Goal: Information Seeking & Learning: Understand process/instructions

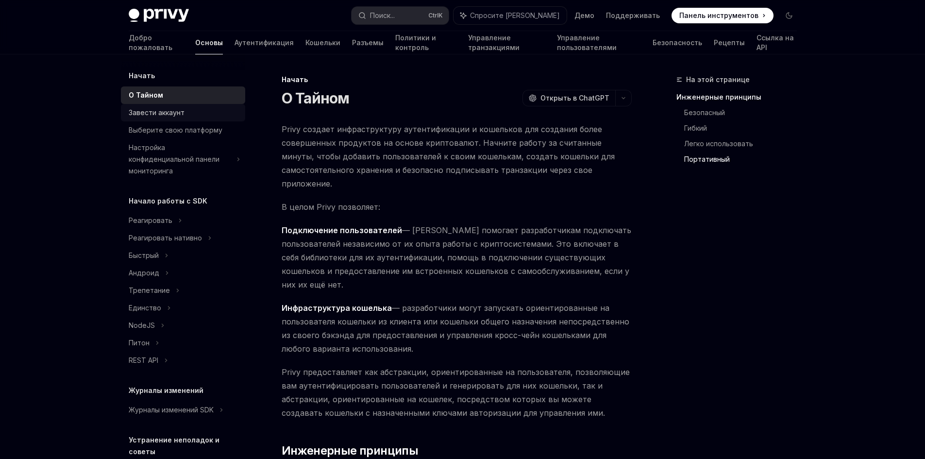
scroll to position [947, 0]
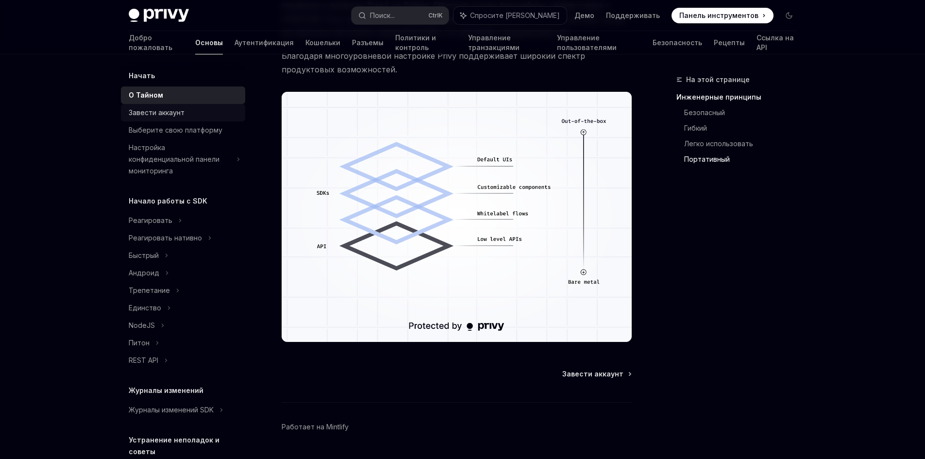
click at [157, 113] on font "Завести аккаунт" at bounding box center [157, 112] width 56 height 8
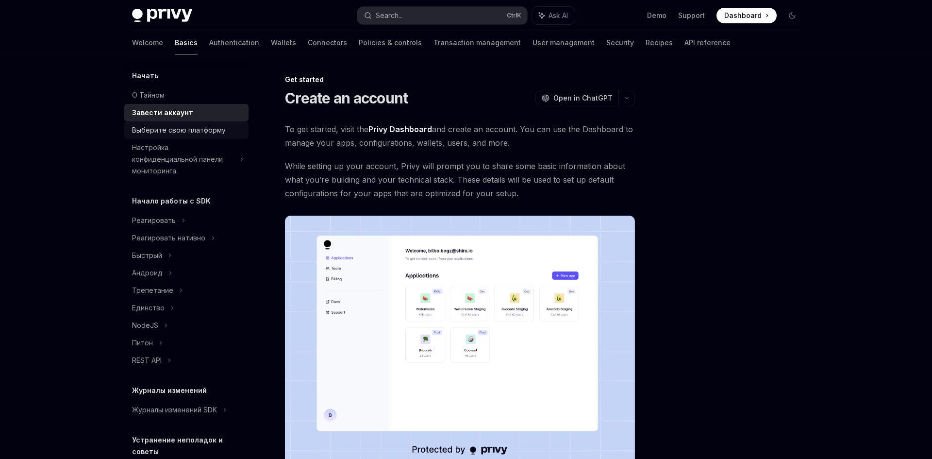
click at [175, 127] on font "Выберите свою платформу" at bounding box center [179, 130] width 94 height 8
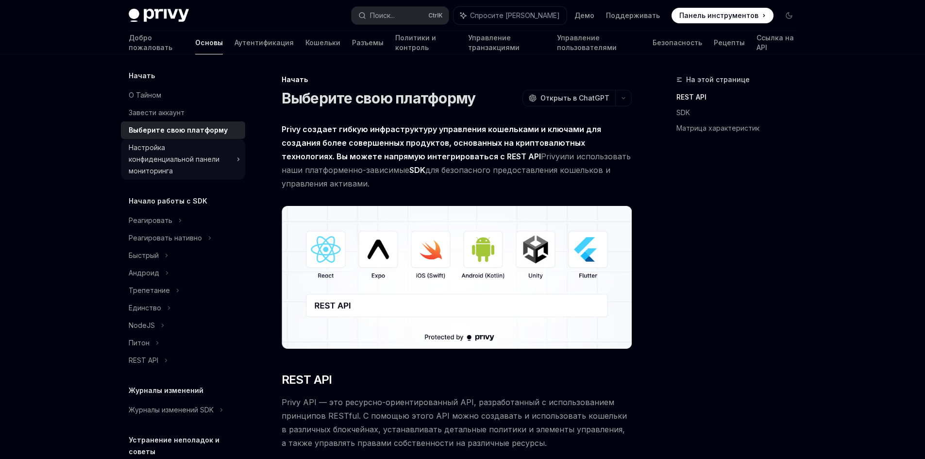
click at [153, 156] on font "Настройка конфиденциальной панели мониторинга" at bounding box center [174, 159] width 91 height 32
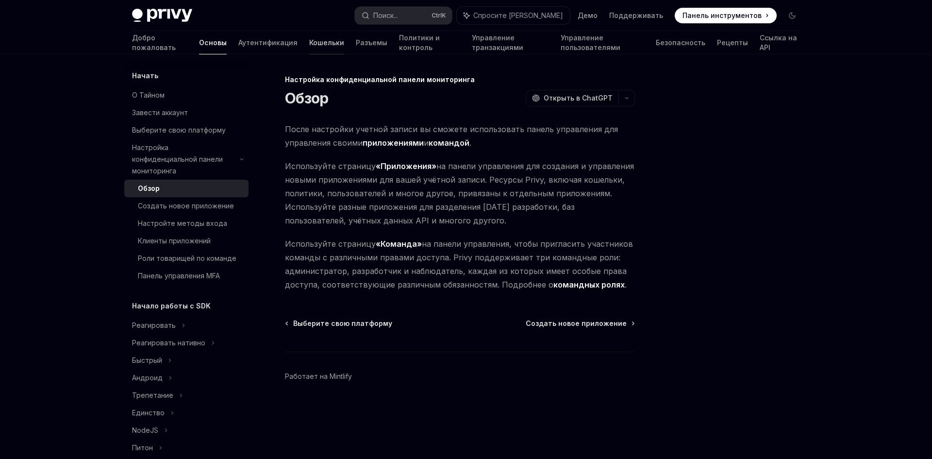
click at [309, 42] on font "Кошельки" at bounding box center [326, 42] width 35 height 8
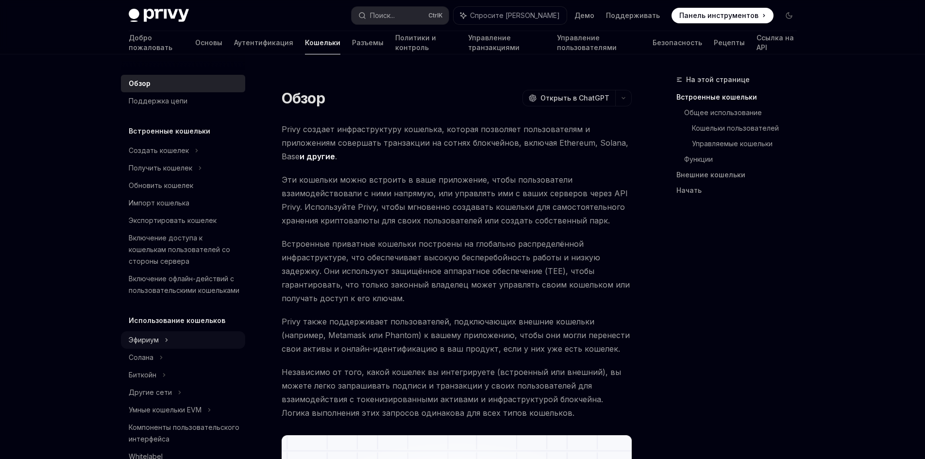
click at [161, 159] on div "Эфириум" at bounding box center [183, 150] width 124 height 17
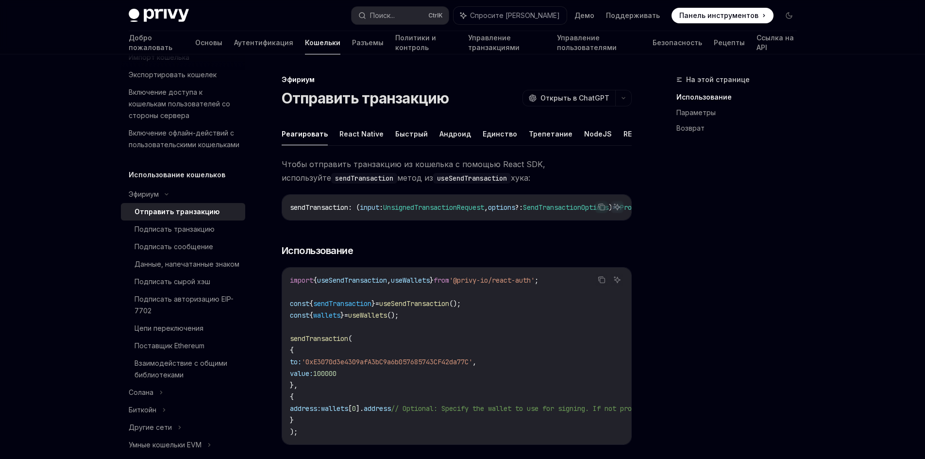
scroll to position [97, 0]
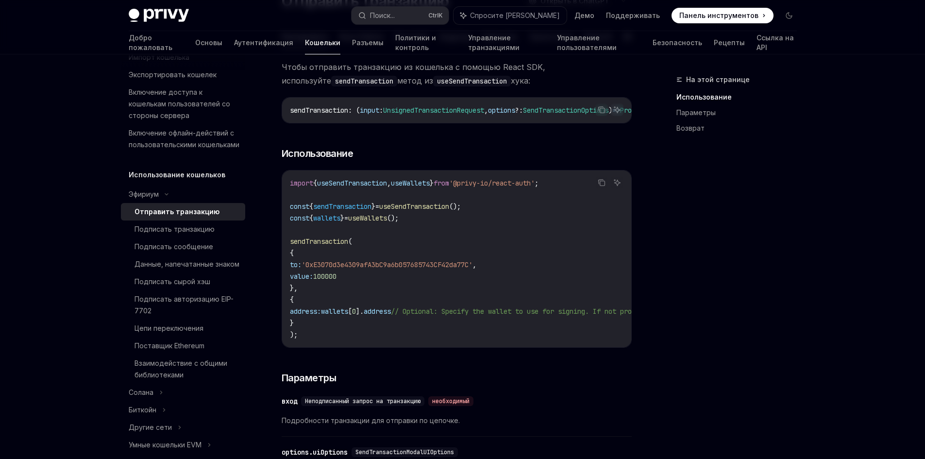
click at [387, 222] on span "useWallets" at bounding box center [367, 218] width 39 height 9
click at [444, 211] on span "useSendTransaction" at bounding box center [414, 206] width 70 height 9
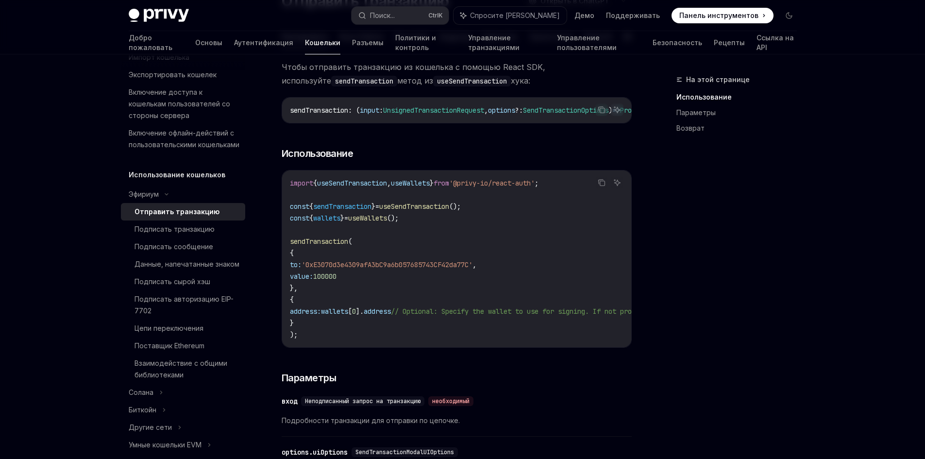
click at [344, 222] on span "}" at bounding box center [342, 218] width 4 height 9
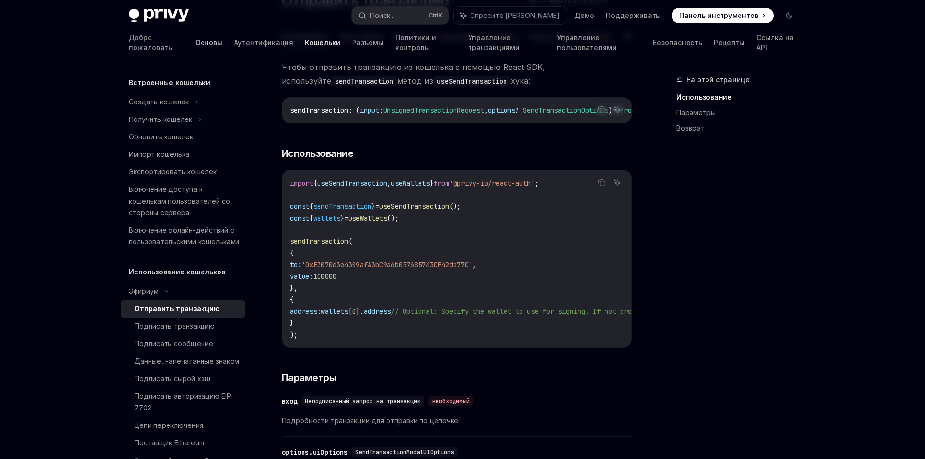
drag, startPoint x: 180, startPoint y: 39, endPoint x: 138, endPoint y: 38, distance: 41.3
click at [234, 39] on font "Аутентификация" at bounding box center [263, 42] width 59 height 8
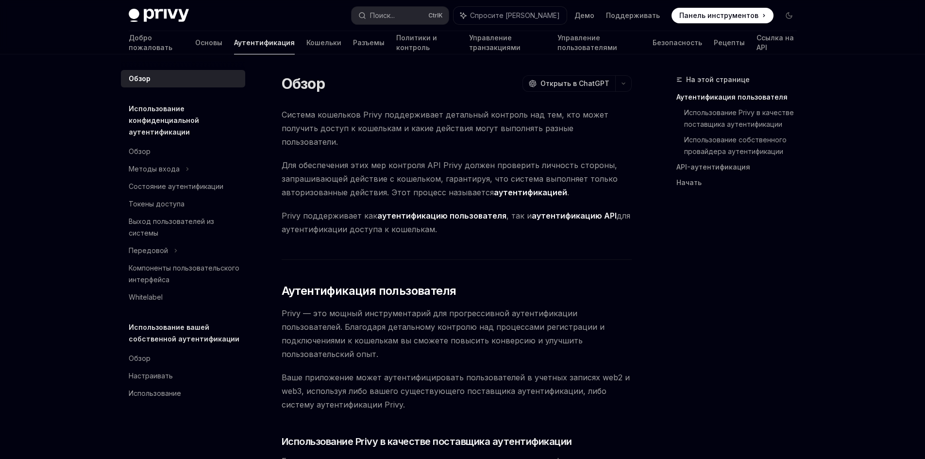
click at [195, 38] on font "Основы" at bounding box center [208, 42] width 27 height 8
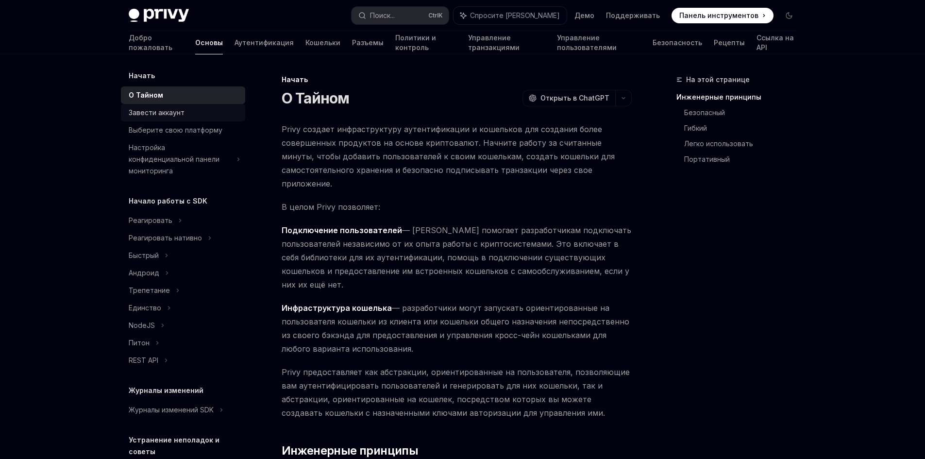
click at [180, 115] on font "Завести аккаунт" at bounding box center [157, 112] width 56 height 8
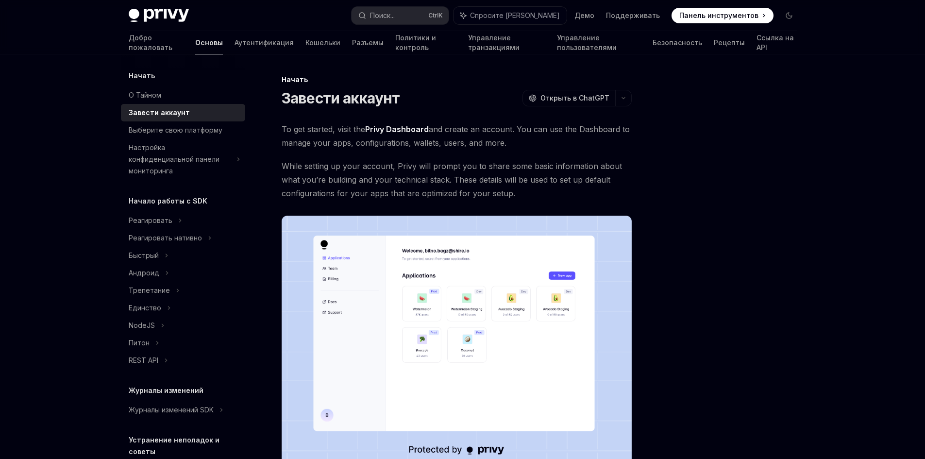
click at [234, 36] on link "Аутентификация" at bounding box center [263, 42] width 59 height 23
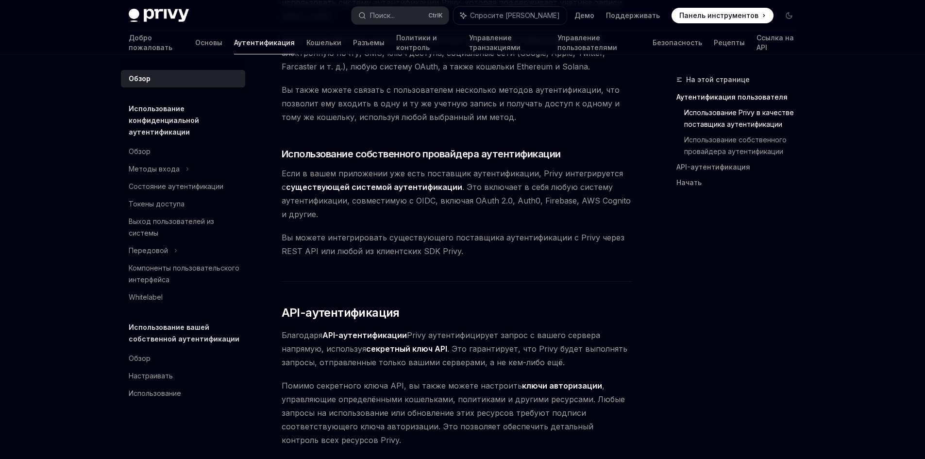
scroll to position [777, 0]
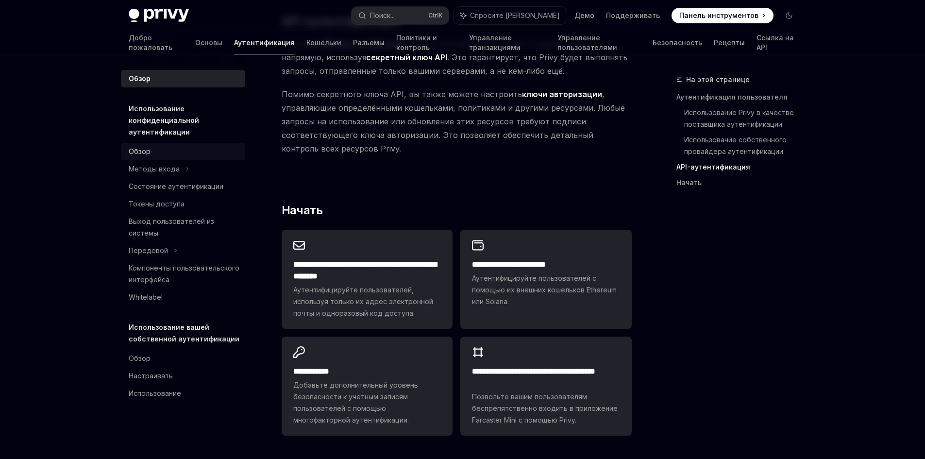
click at [162, 155] on div "Обзор" at bounding box center [184, 152] width 111 height 12
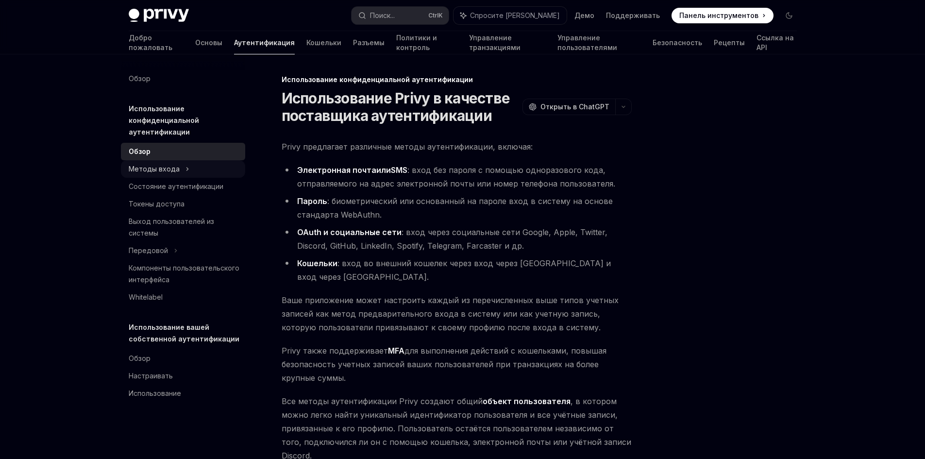
click at [172, 171] on font "Методы входа" at bounding box center [154, 169] width 51 height 8
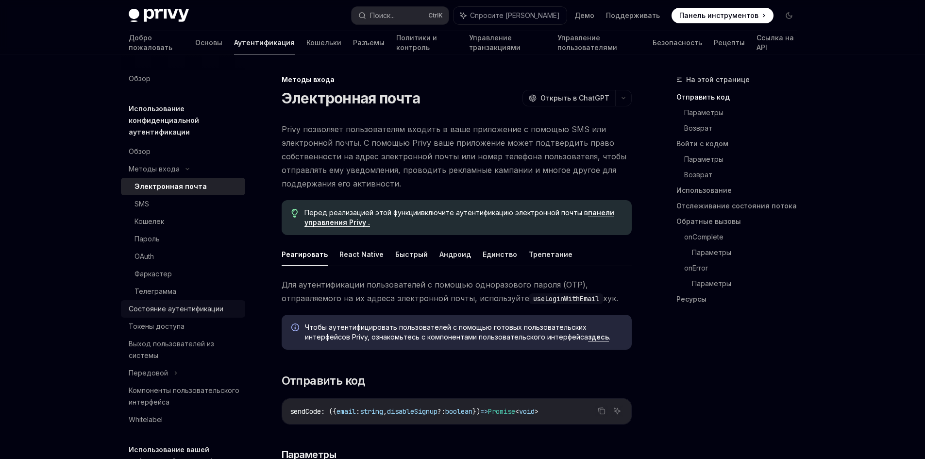
click at [202, 309] on font "Состояние аутентификации" at bounding box center [176, 308] width 95 height 8
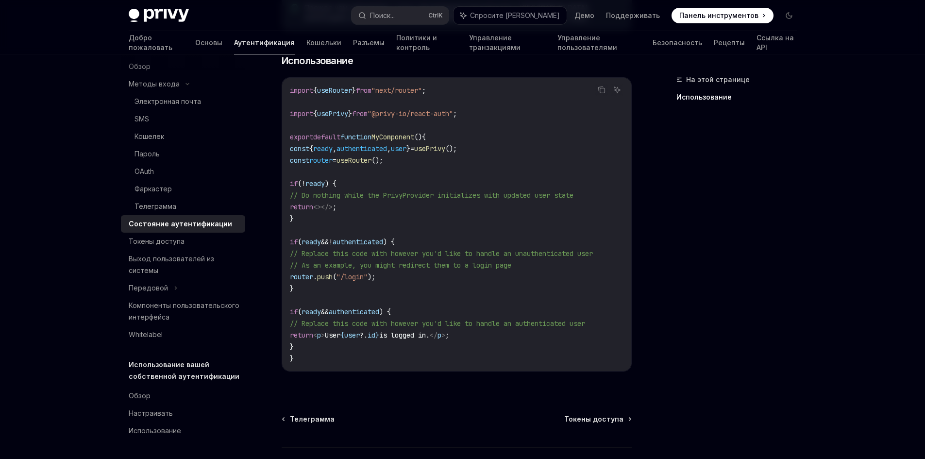
scroll to position [375, 0]
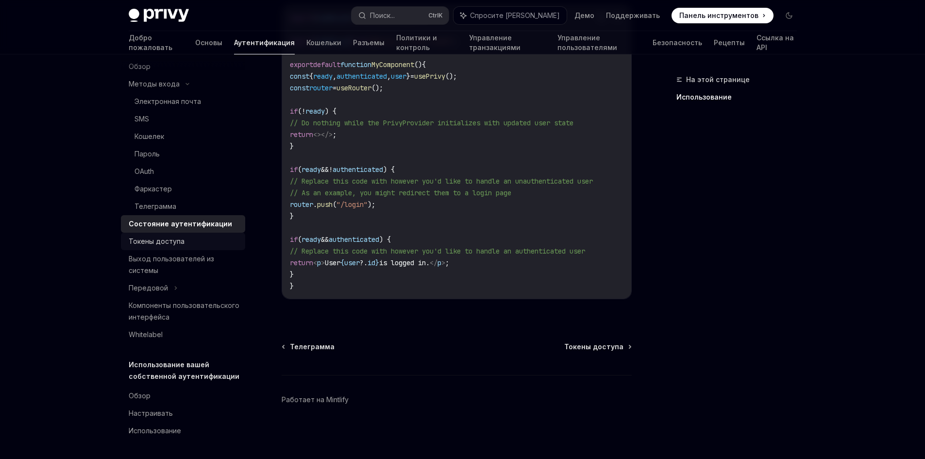
click at [167, 237] on font "Токены доступа" at bounding box center [157, 241] width 56 height 8
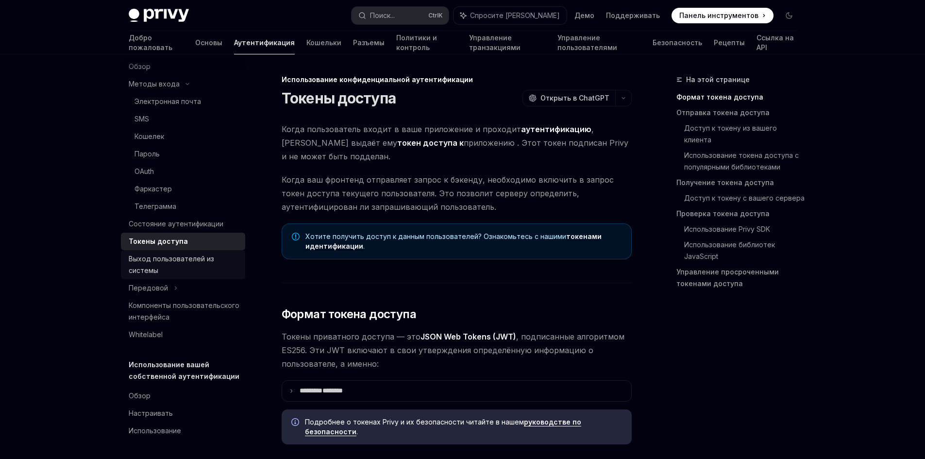
click at [168, 254] on font "Выход пользователей из системы" at bounding box center [171, 264] width 85 height 20
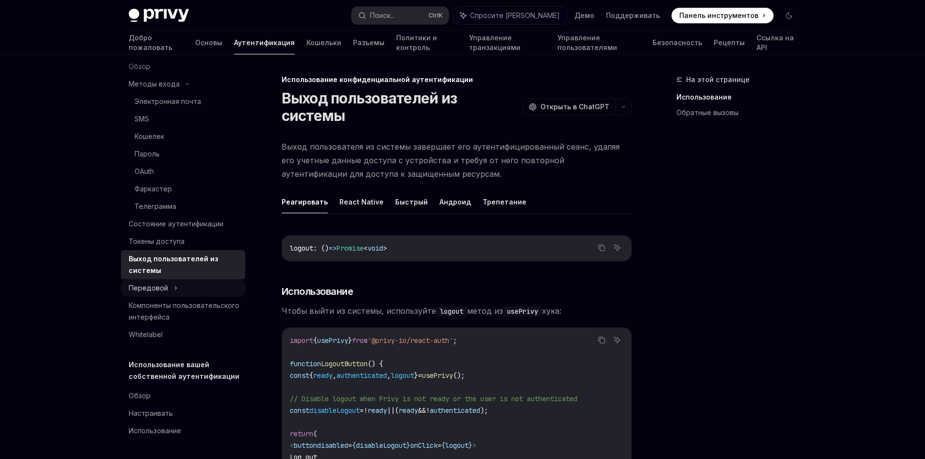
drag, startPoint x: 159, startPoint y: 275, endPoint x: 185, endPoint y: 284, distance: 27.8
click at [159, 284] on font "Передовой" at bounding box center [148, 288] width 39 height 8
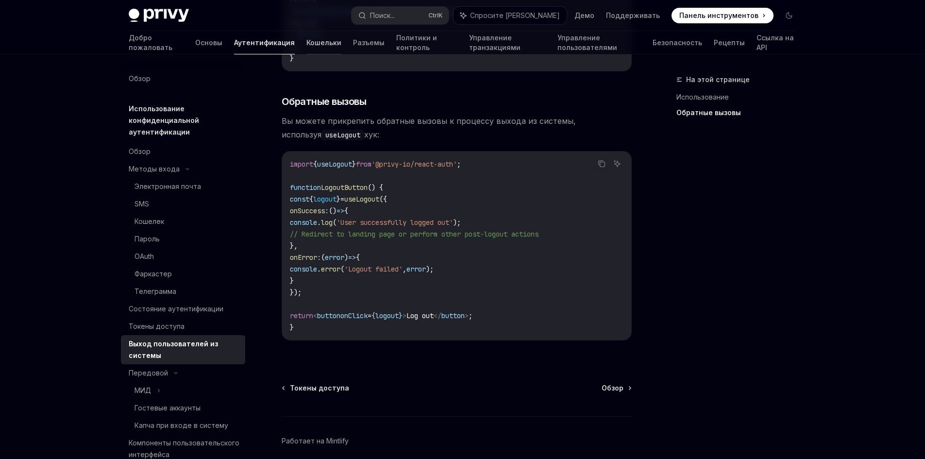
click at [306, 42] on font "Кошельки" at bounding box center [323, 42] width 35 height 8
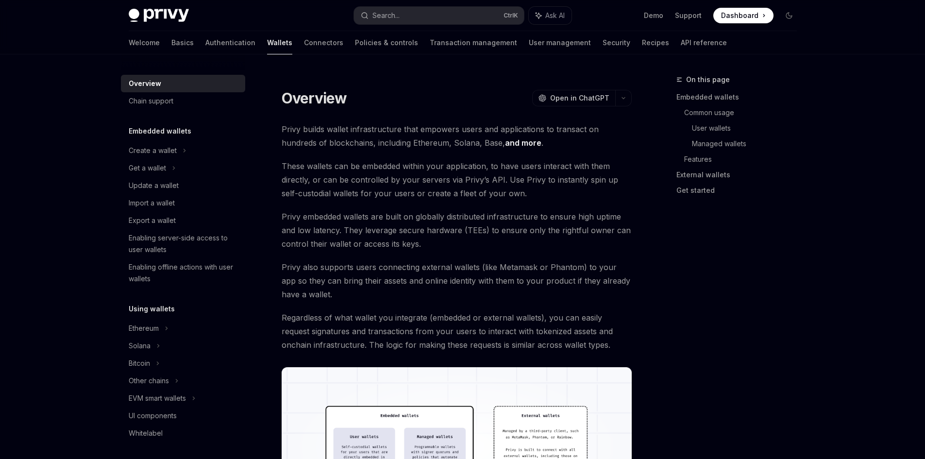
type textarea "*"
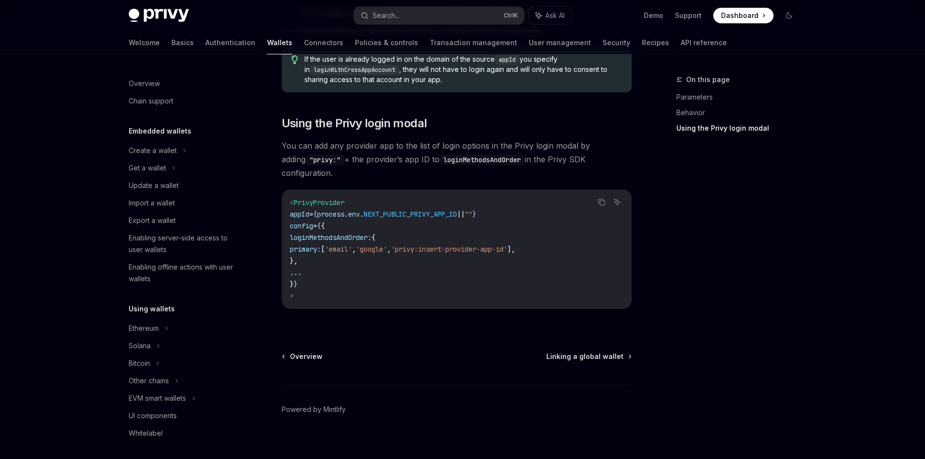
scroll to position [503, 0]
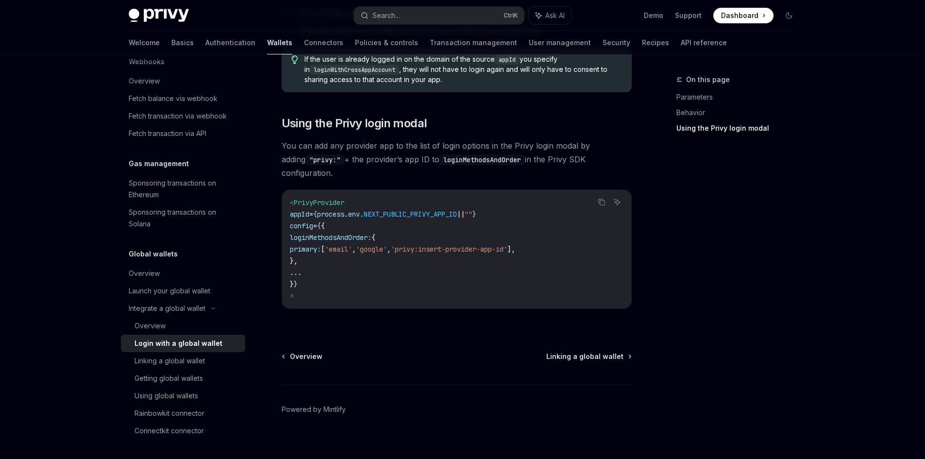
click at [450, 245] on span "'privy:insert-provider-app-id'" at bounding box center [449, 249] width 117 height 9
click at [198, 360] on div "Linking a global wallet" at bounding box center [169, 361] width 70 height 12
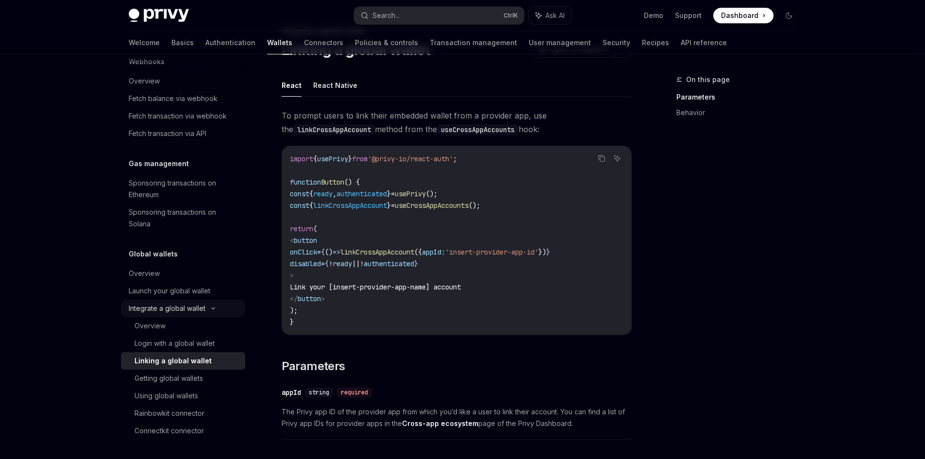
scroll to position [97, 0]
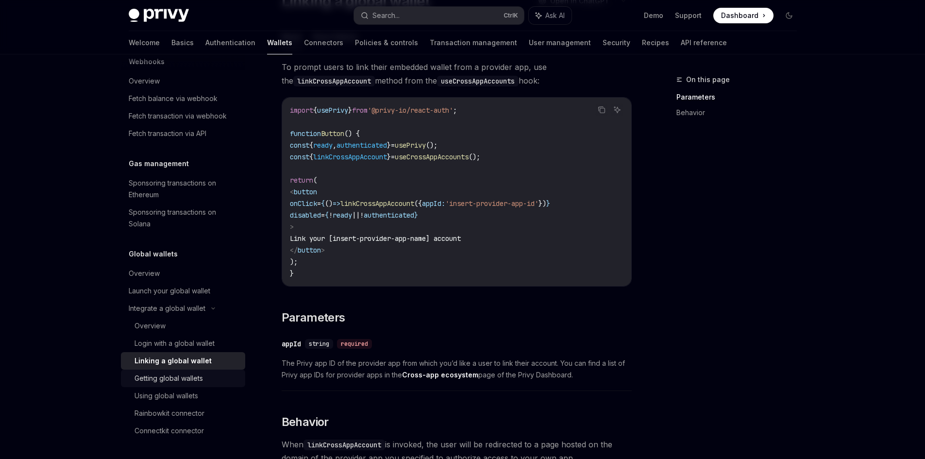
click at [190, 381] on div "Getting global wallets" at bounding box center [168, 378] width 68 height 12
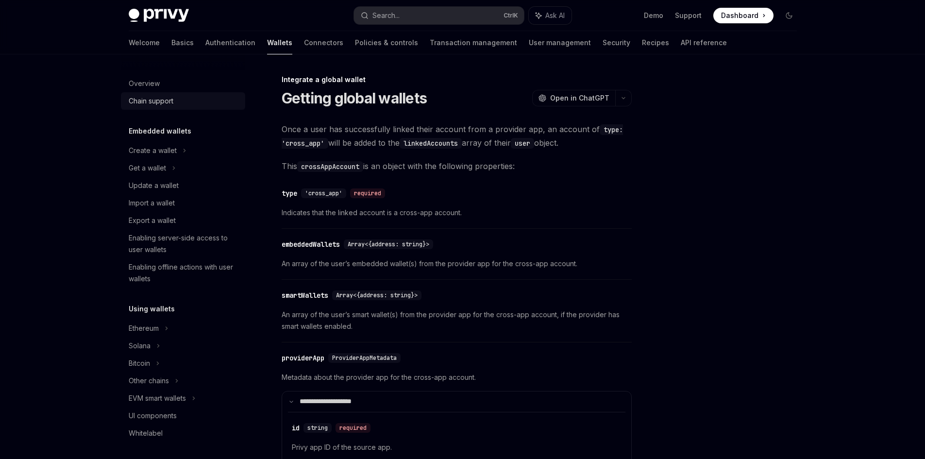
click at [162, 100] on div "Chain support" at bounding box center [151, 101] width 45 height 12
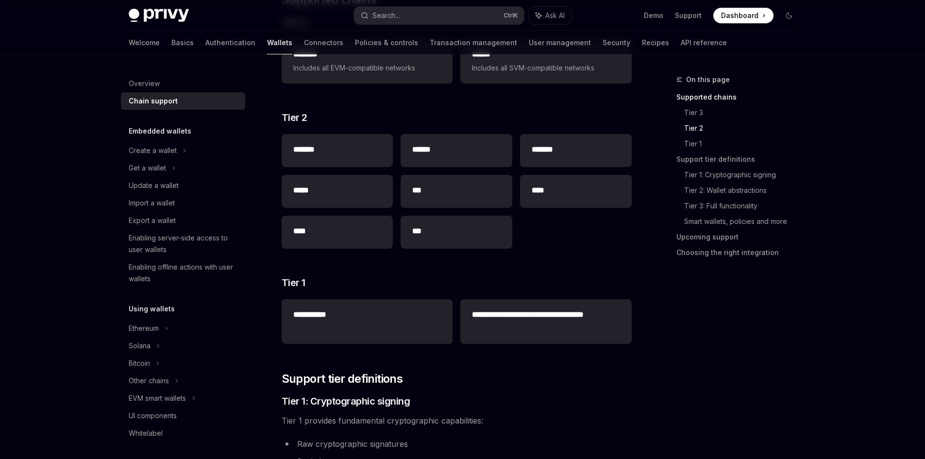
scroll to position [243, 0]
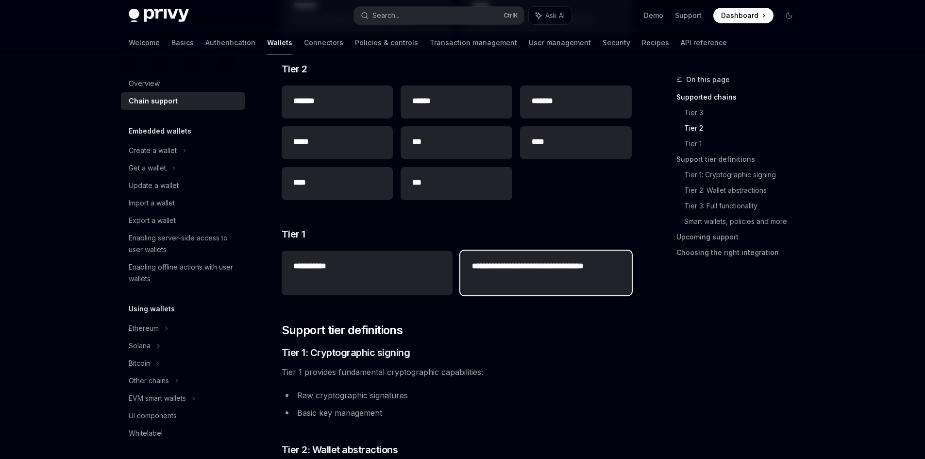
click at [542, 278] on h2 "**********" at bounding box center [546, 271] width 148 height 23
click at [604, 277] on h2 "**********" at bounding box center [546, 271] width 148 height 23
click at [398, 392] on li "Raw cryptographic signatures" at bounding box center [457, 395] width 350 height 14
click at [371, 410] on li "Basic key management" at bounding box center [457, 413] width 350 height 14
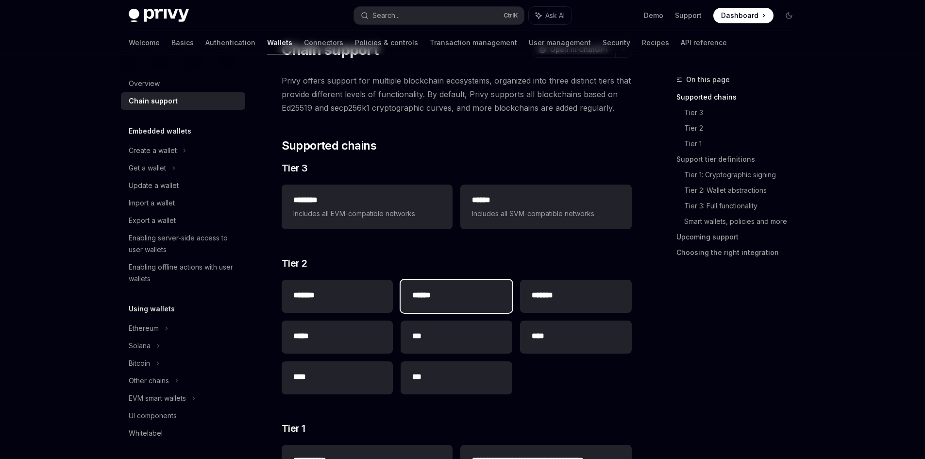
scroll to position [0, 0]
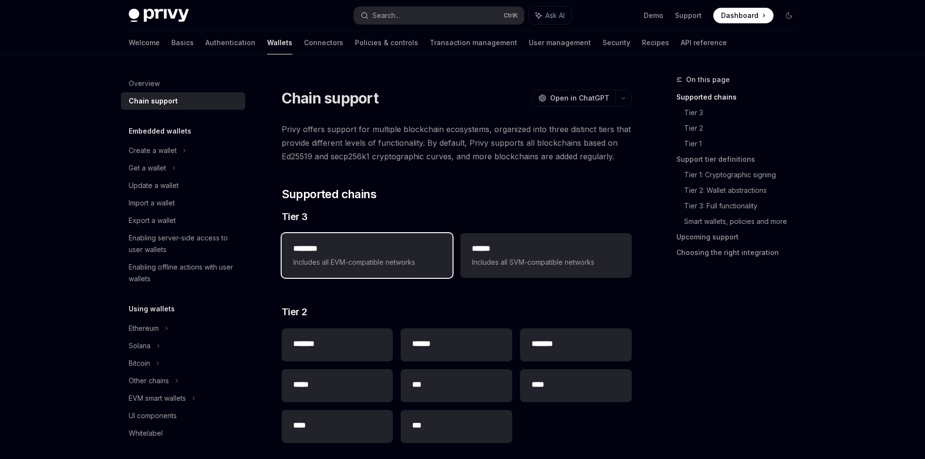
click at [406, 258] on span "Includes all EVM-compatible networks" at bounding box center [367, 262] width 148 height 12
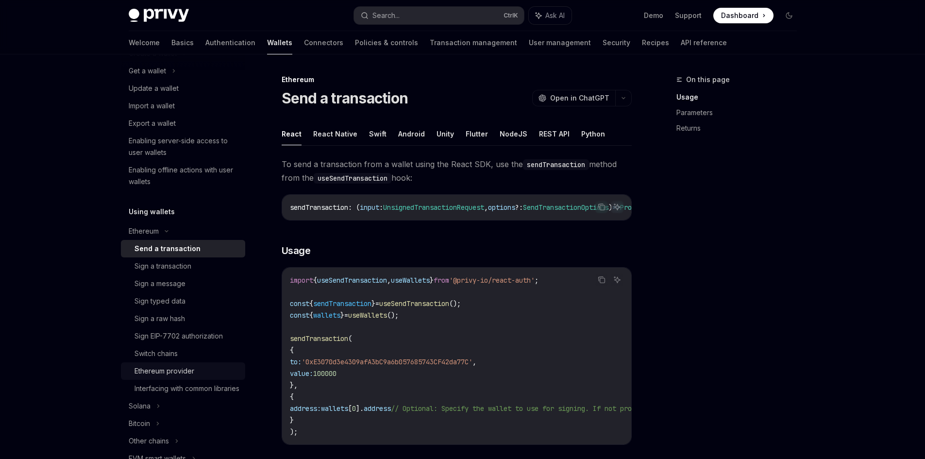
scroll to position [146, 0]
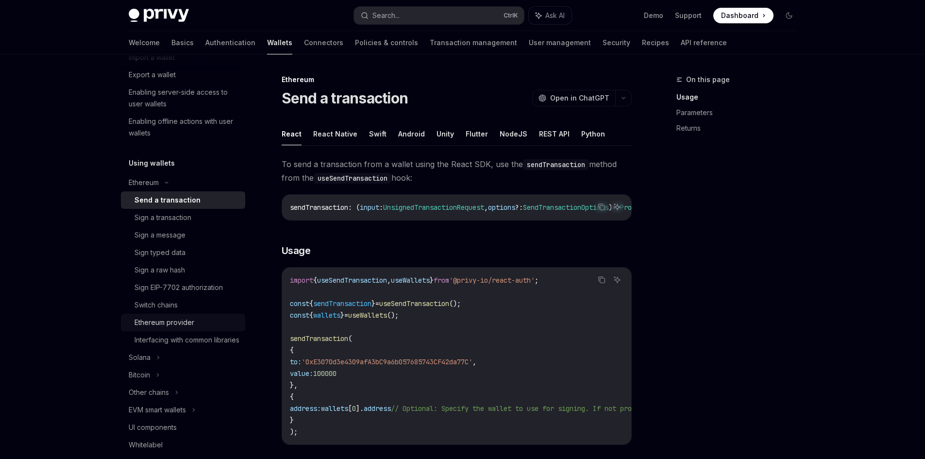
click at [182, 317] on div "Ethereum provider" at bounding box center [164, 323] width 60 height 12
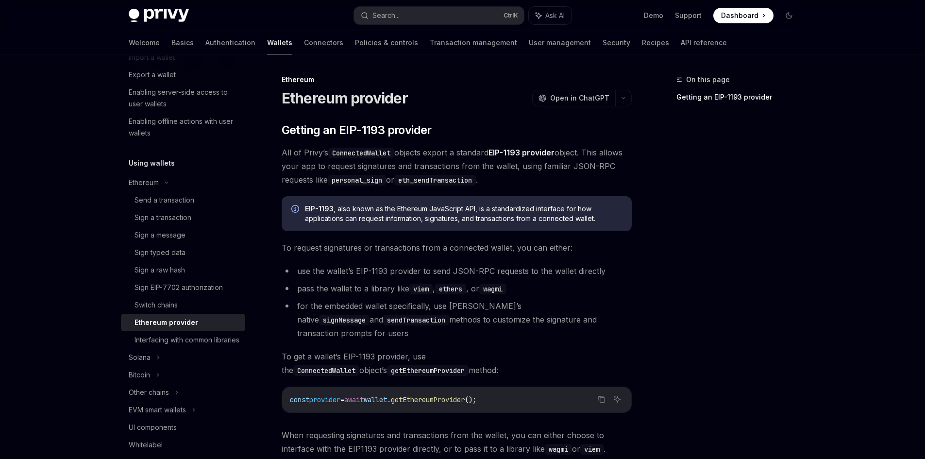
scroll to position [127, 0]
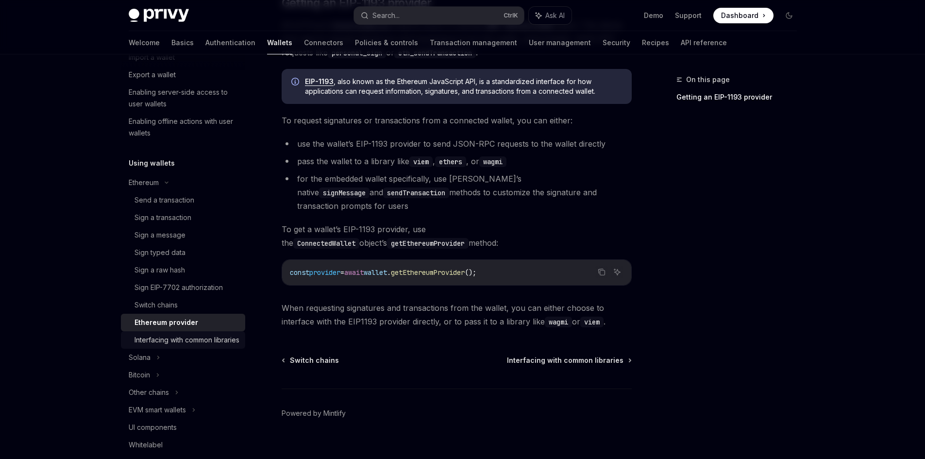
click at [186, 335] on div "Interfacing with common libraries" at bounding box center [186, 340] width 105 height 12
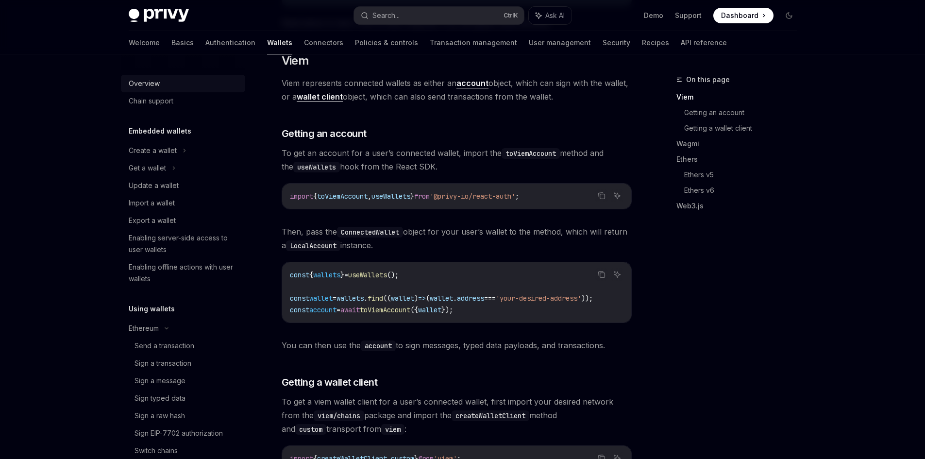
click at [155, 84] on div "Overview" at bounding box center [144, 84] width 31 height 12
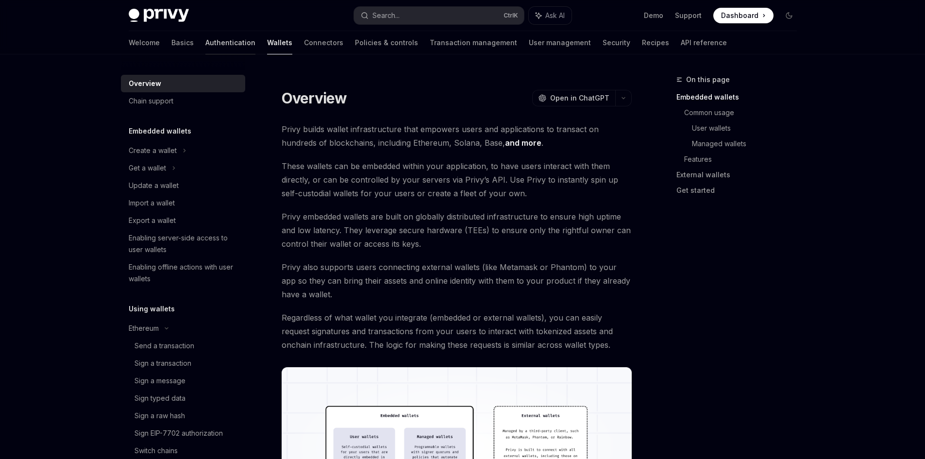
click at [205, 39] on link "Authentication" at bounding box center [230, 42] width 50 height 23
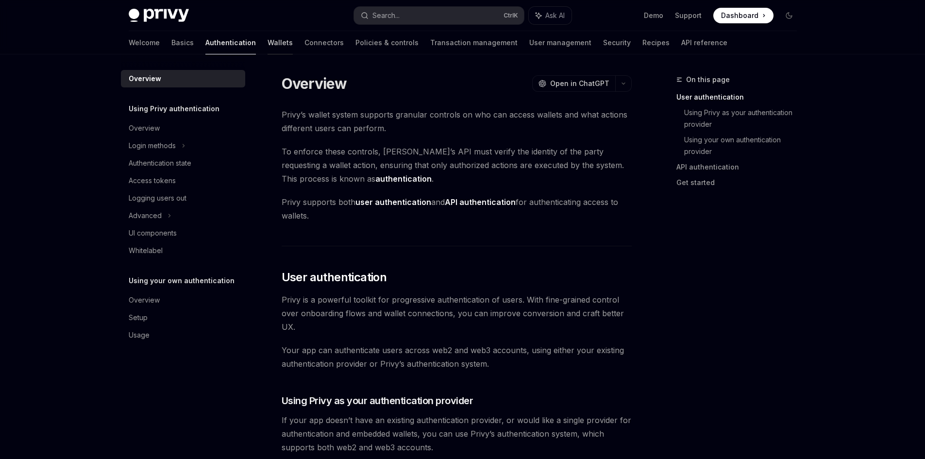
click at [268, 38] on link "Wallets" at bounding box center [280, 42] width 25 height 23
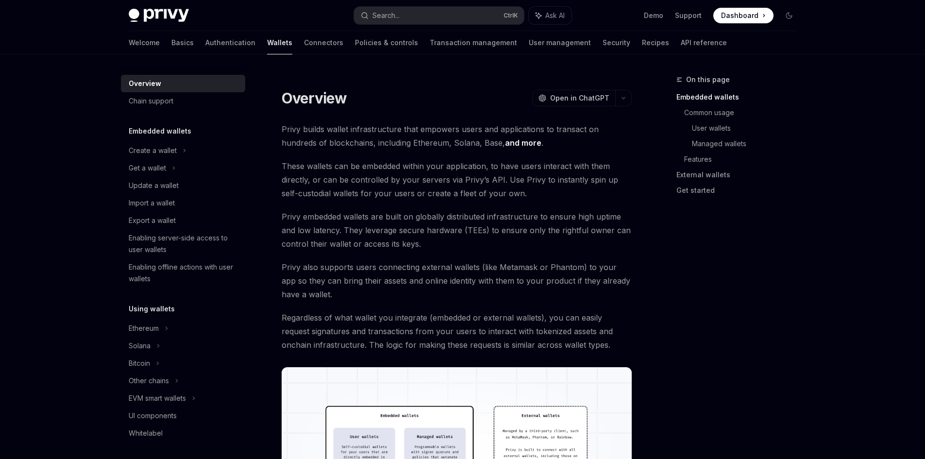
click at [296, 42] on div "Welcome Basics Authentication Wallets Connectors Policies & controls Transactio…" at bounding box center [428, 42] width 598 height 23
click at [304, 33] on link "Connectors" at bounding box center [323, 42] width 39 height 23
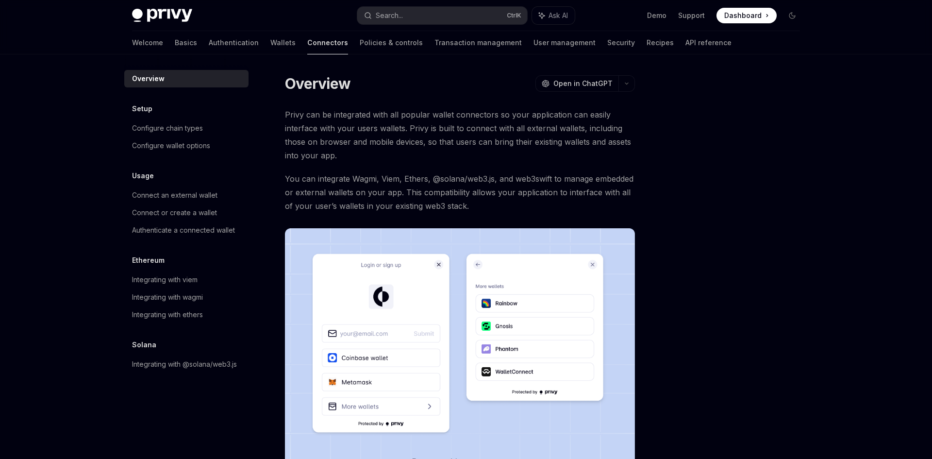
click at [307, 41] on link "Connectors" at bounding box center [327, 42] width 41 height 23
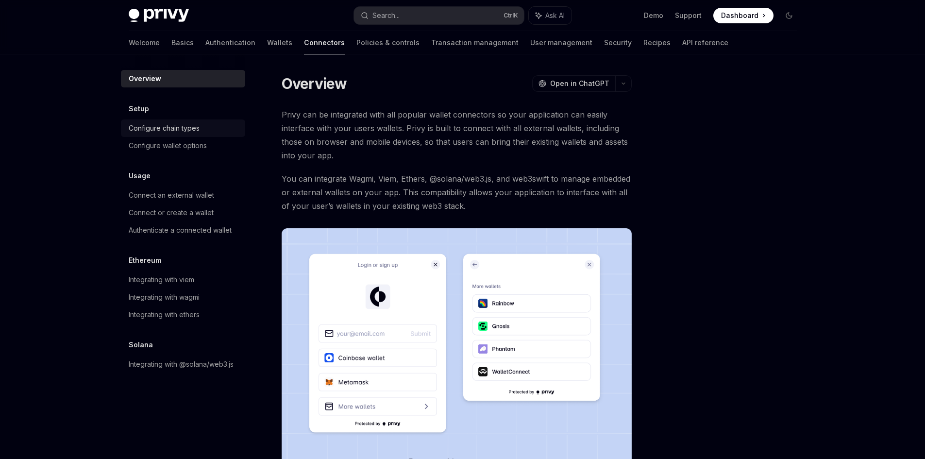
click at [175, 130] on div "Configure chain types" at bounding box center [164, 128] width 71 height 12
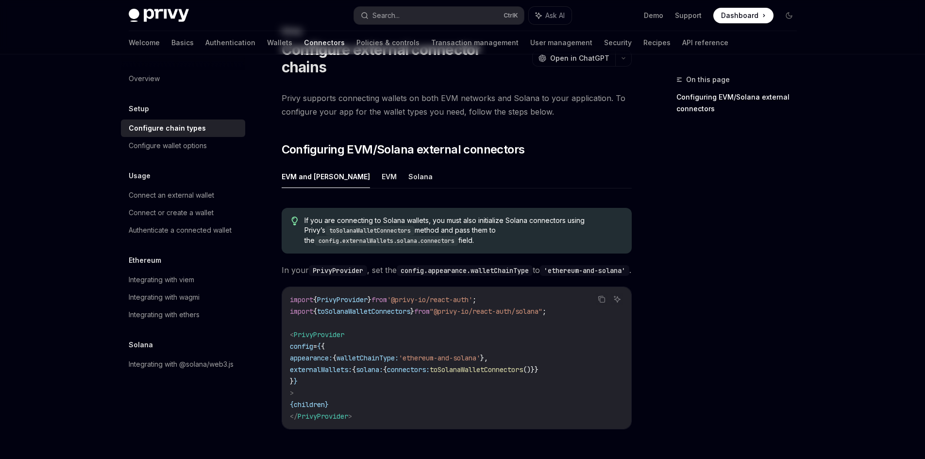
scroll to position [97, 0]
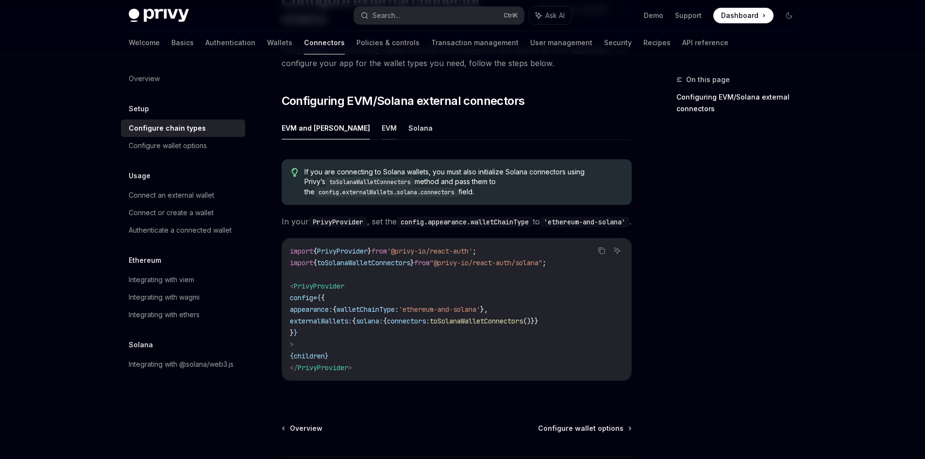
click at [382, 117] on button "EVM" at bounding box center [389, 128] width 15 height 23
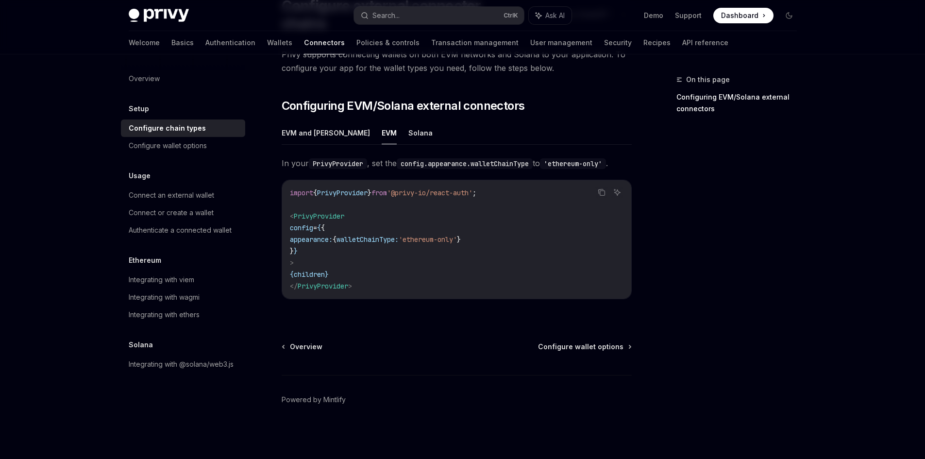
scroll to position [75, 0]
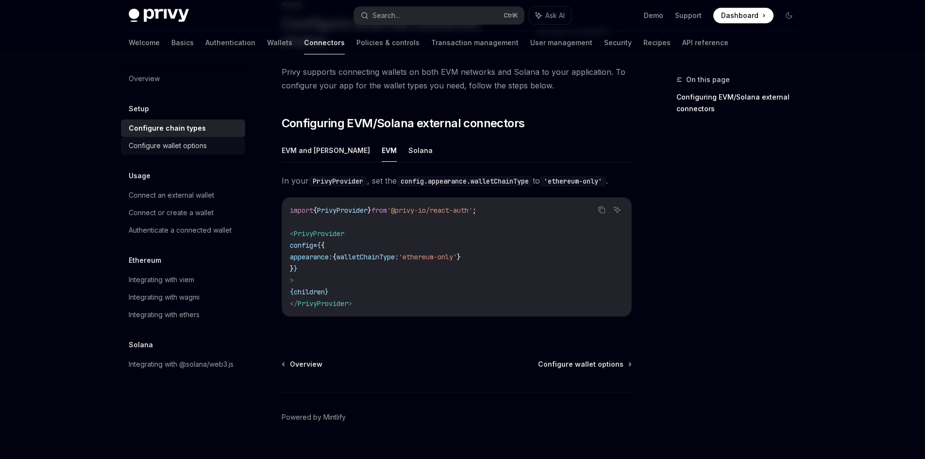
click at [198, 145] on div "Configure wallet options" at bounding box center [168, 146] width 78 height 12
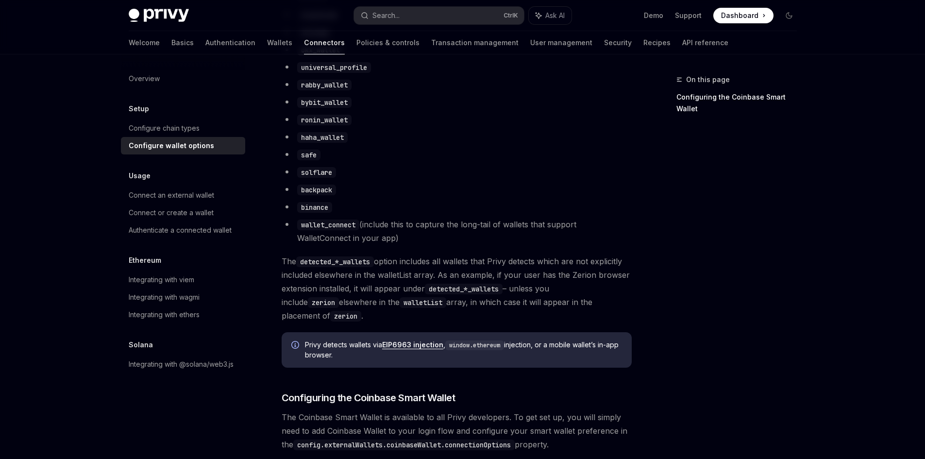
scroll to position [631, 0]
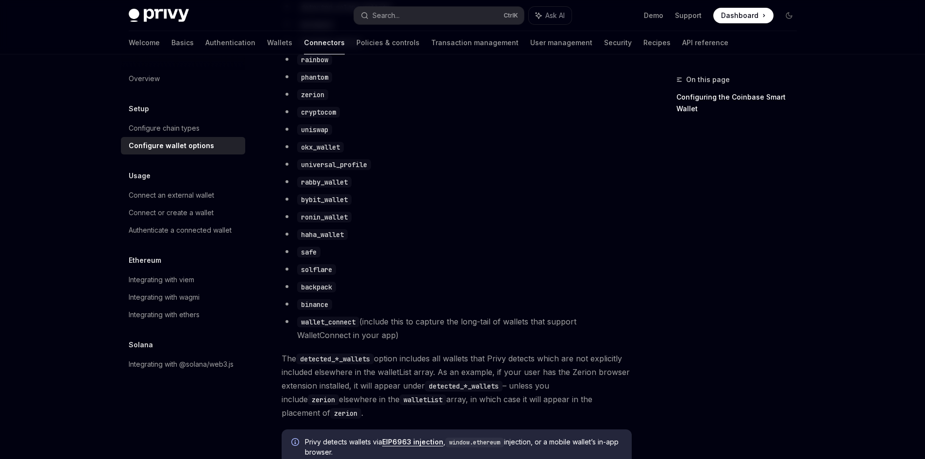
click at [329, 187] on code "rabby_wallet" at bounding box center [324, 182] width 54 height 11
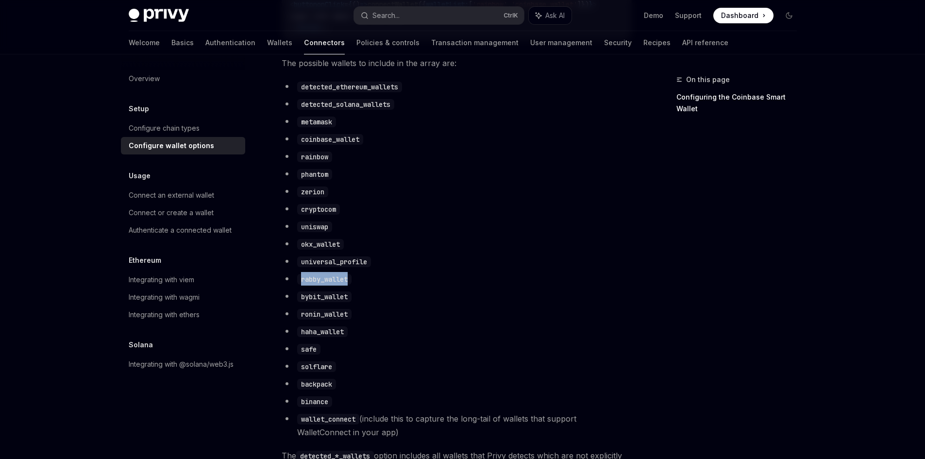
copy code "rabby_wallet"
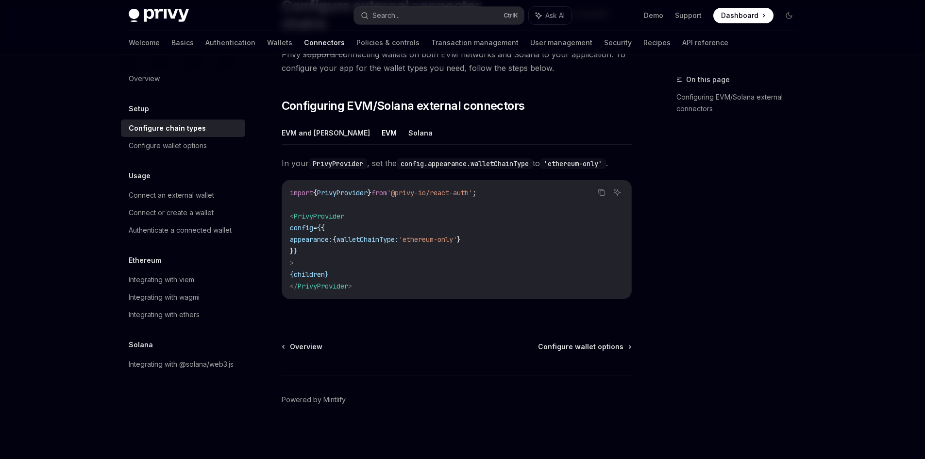
scroll to position [75, 0]
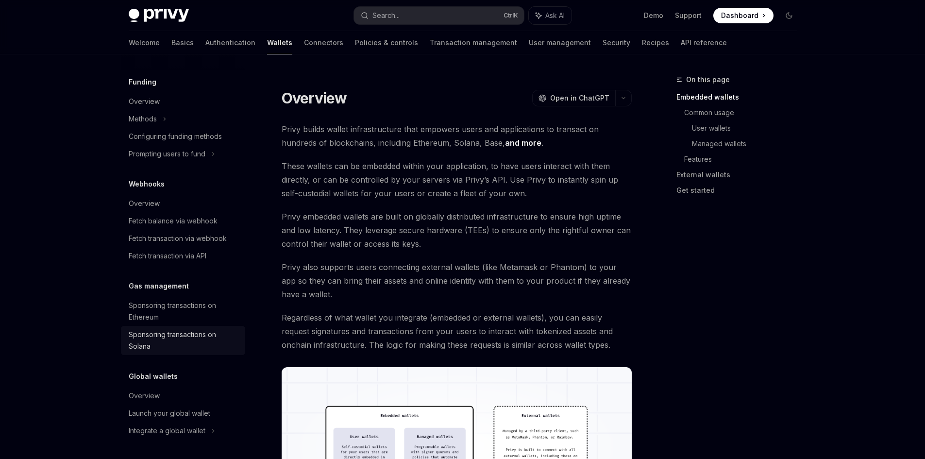
scroll to position [49, 0]
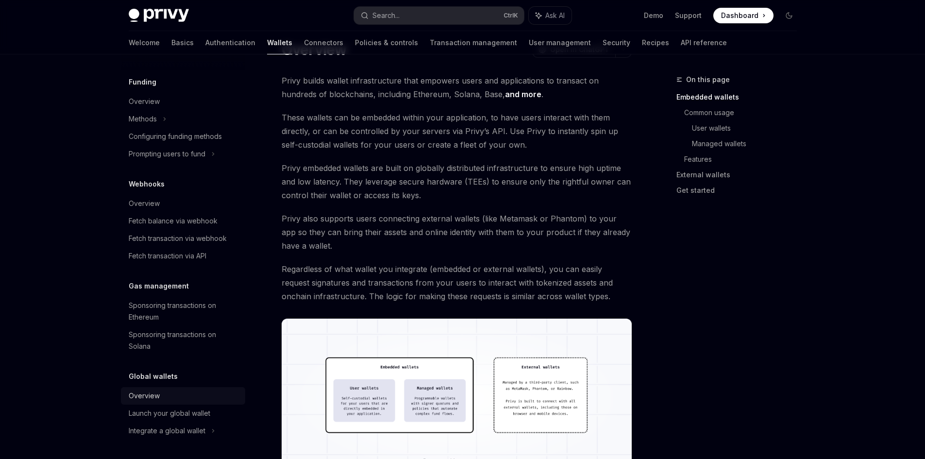
click at [168, 391] on div "Overview" at bounding box center [184, 396] width 111 height 12
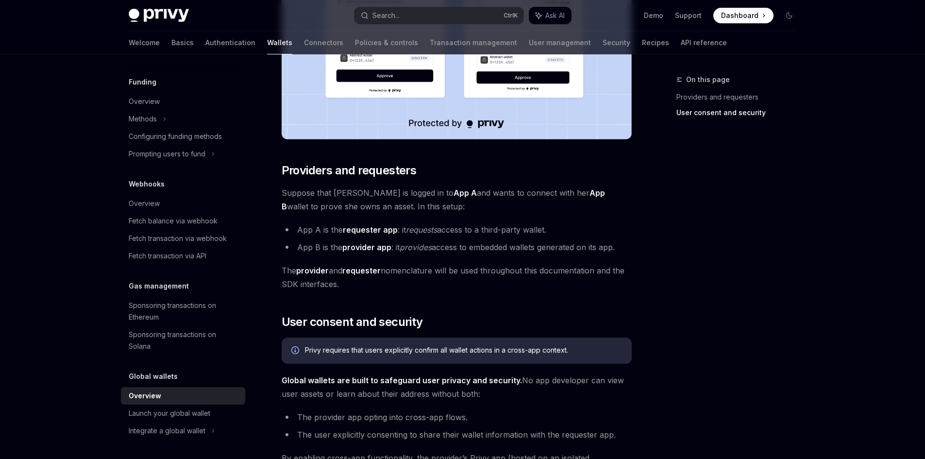
scroll to position [631, 0]
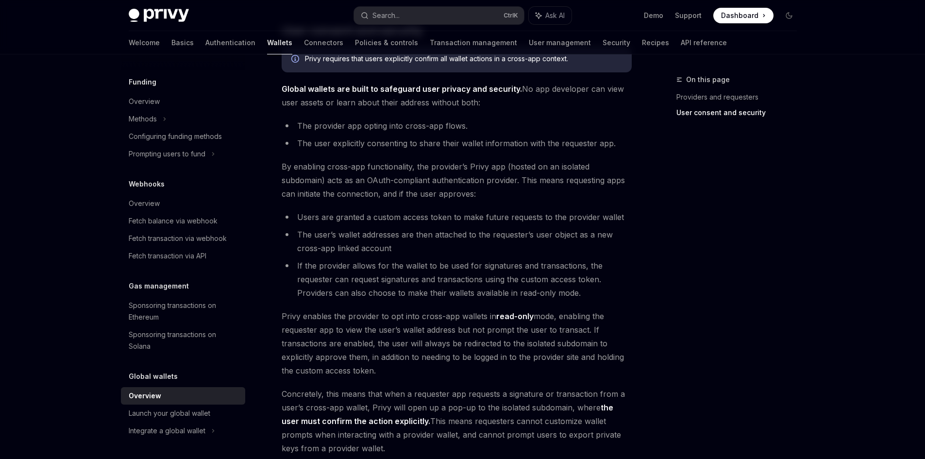
drag, startPoint x: 176, startPoint y: 410, endPoint x: 201, endPoint y: 402, distance: 26.7
click at [176, 411] on div "Launch your global wallet" at bounding box center [170, 413] width 82 height 12
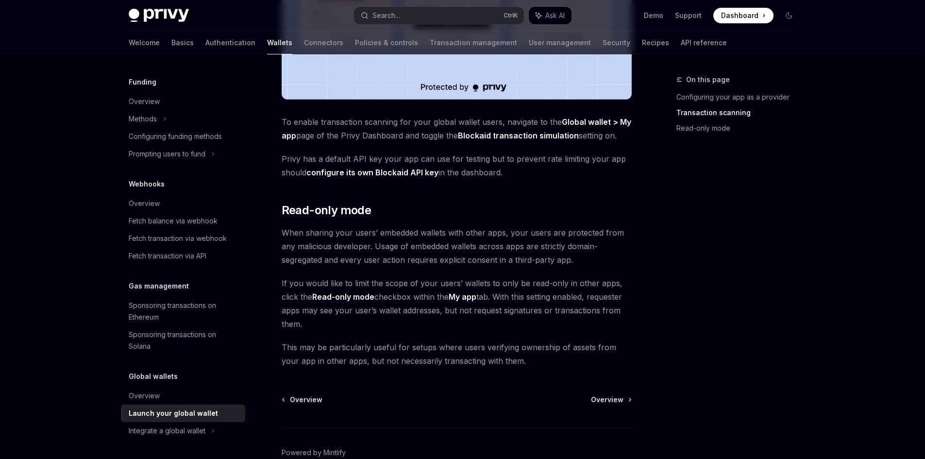
scroll to position [781, 0]
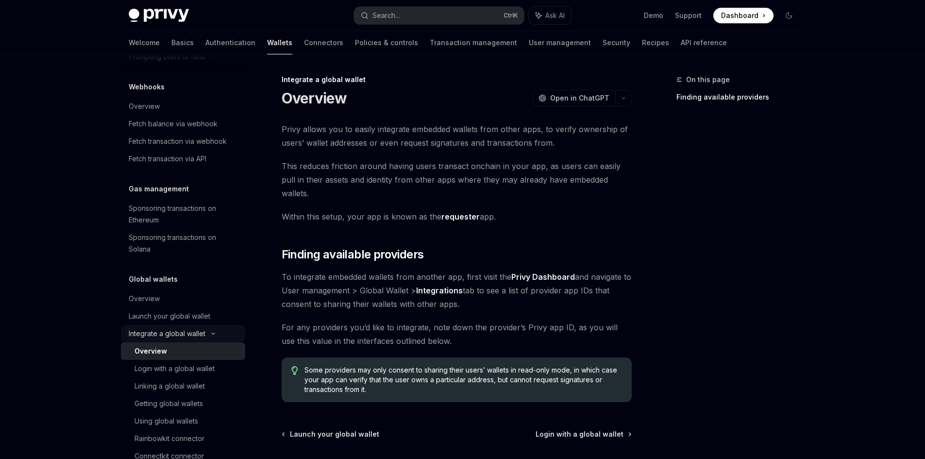
scroll to position [74, 0]
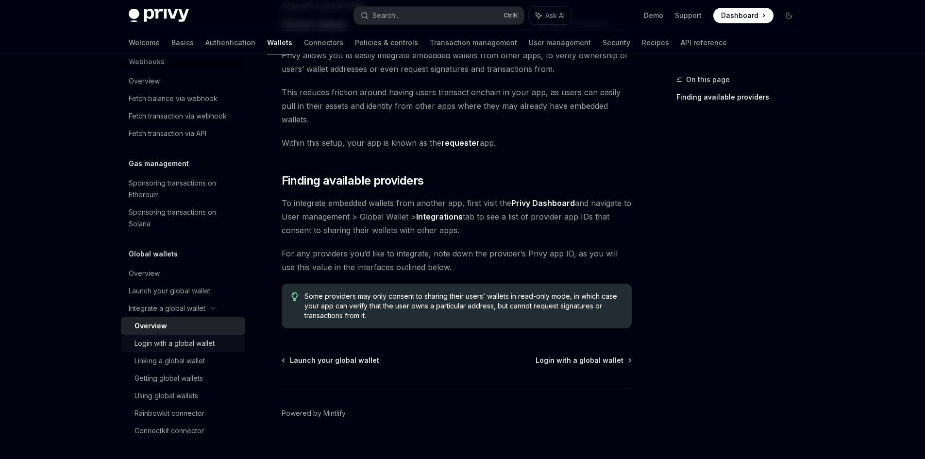
click at [186, 341] on div "Login with a global wallet" at bounding box center [174, 343] width 80 height 12
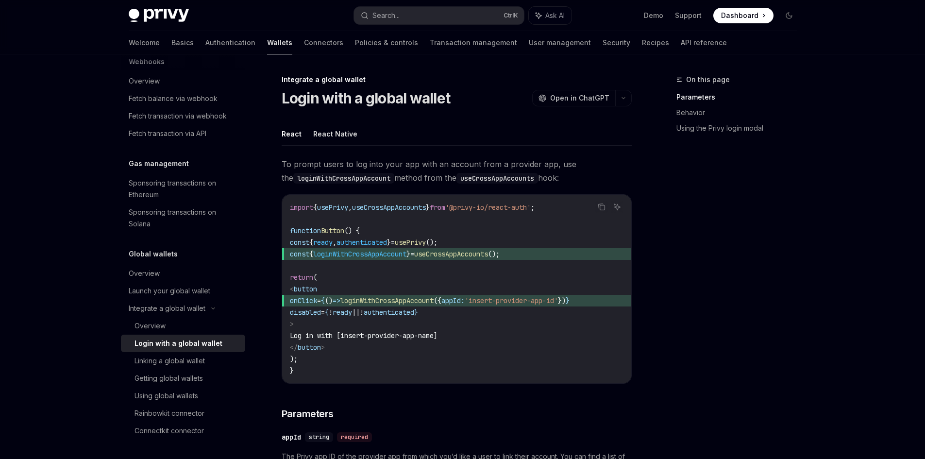
click at [588, 306] on span "onClick = { () => loginWithCrossAppAccount ({ appId: 'insert-provider-app-id' }…" at bounding box center [457, 301] width 334 height 12
click at [555, 296] on span "'insert-provider-app-id'" at bounding box center [511, 300] width 93 height 9
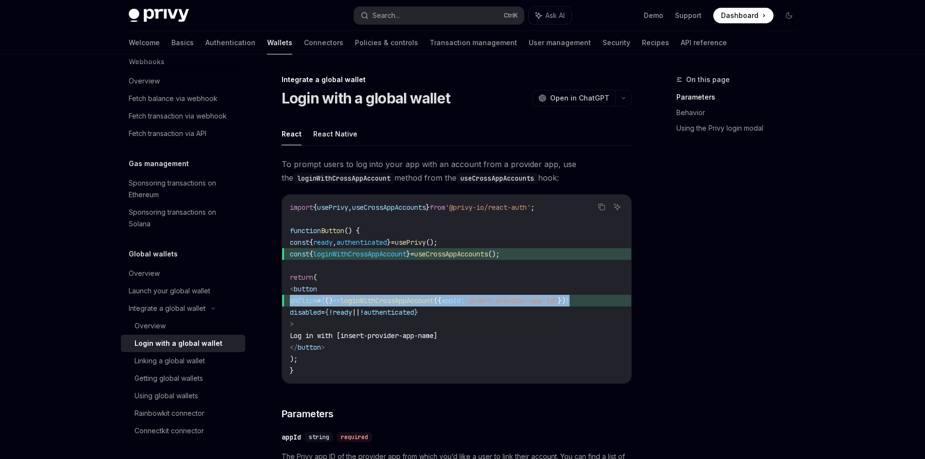
click at [555, 296] on span "'insert-provider-app-id'" at bounding box center [511, 300] width 93 height 9
click at [441, 300] on span "({" at bounding box center [438, 300] width 8 height 9
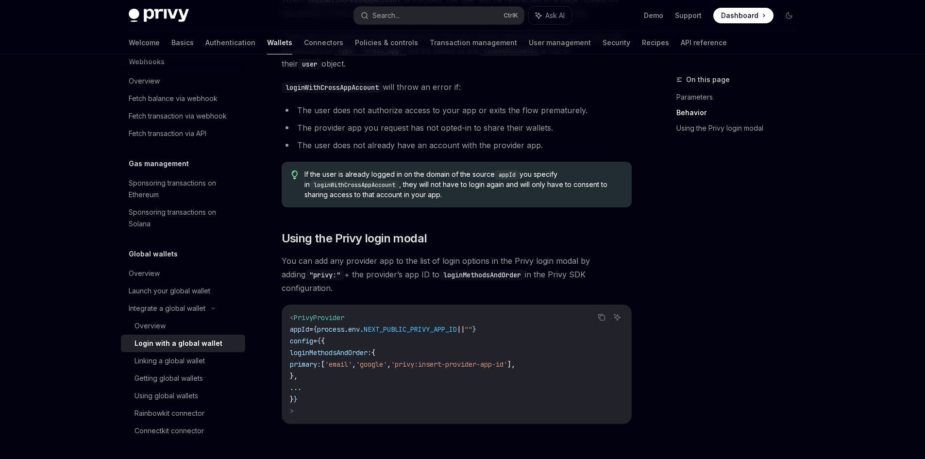
scroll to position [649, 0]
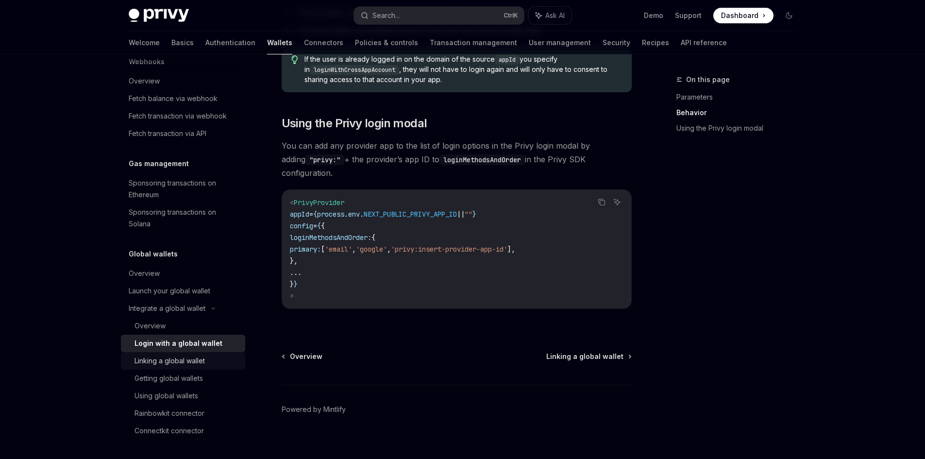
click at [194, 361] on div "Linking a global wallet" at bounding box center [169, 361] width 70 height 12
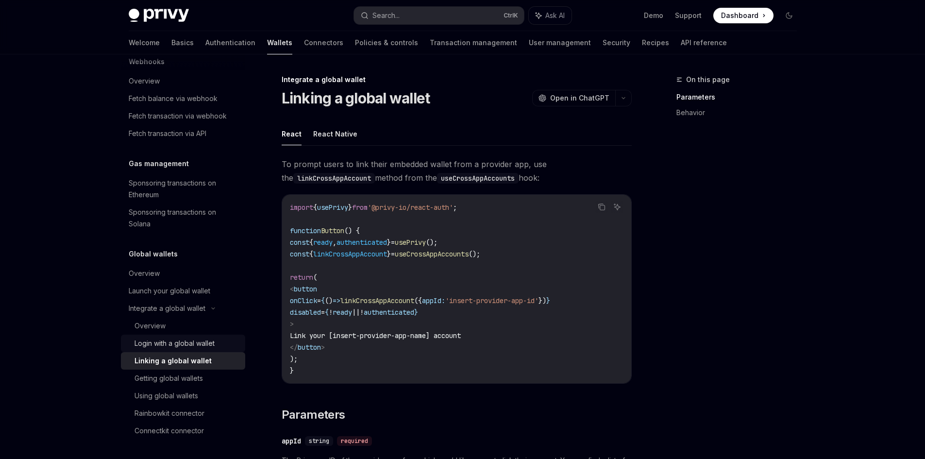
click at [186, 341] on div "Login with a global wallet" at bounding box center [174, 343] width 80 height 12
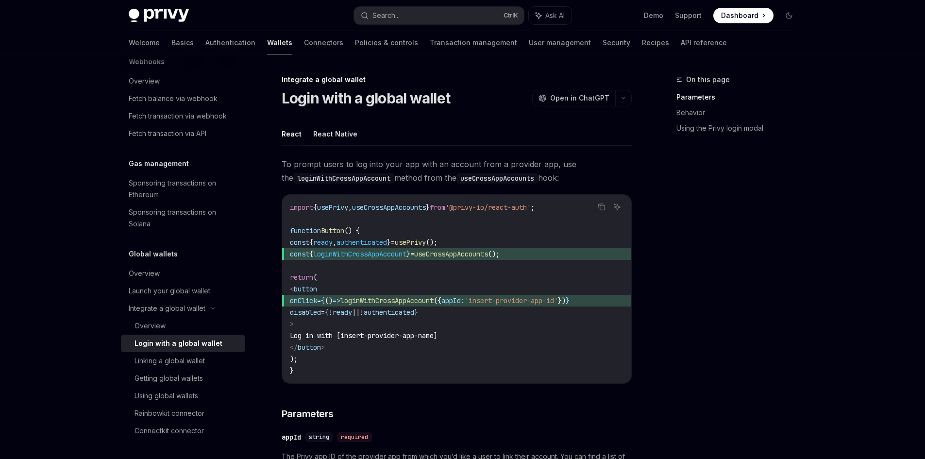
click at [599, 318] on code "import { usePrivy , useCrossAppAccounts } from '@privy-io/react-auth' ; functio…" at bounding box center [457, 288] width 334 height 175
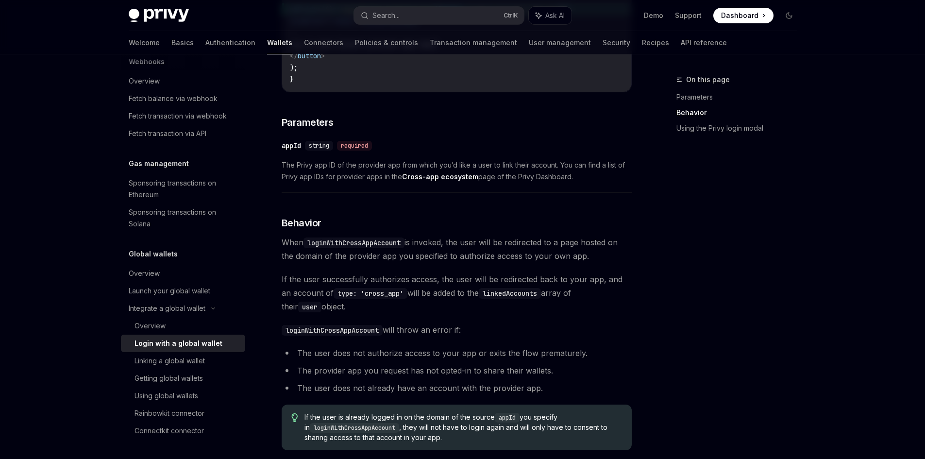
scroll to position [631, 0]
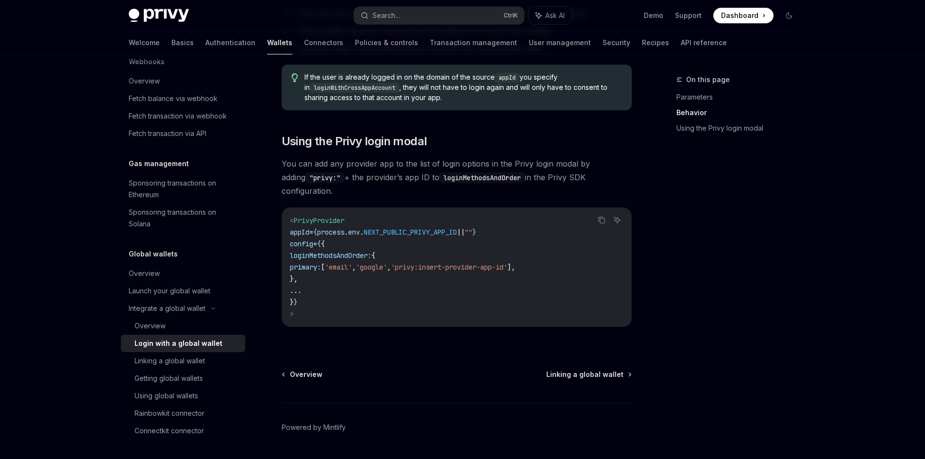
drag, startPoint x: 373, startPoint y: 250, endPoint x: 345, endPoint y: 254, distance: 28.5
click at [374, 250] on code "< PrivyProvider appId = { process . env . NEXT_PUBLIC_PRIVY_APP_ID || "" } conf…" at bounding box center [457, 267] width 334 height 105
click at [371, 251] on span "loginMethodsAndOrder:" at bounding box center [331, 255] width 82 height 9
click at [357, 251] on span "loginMethodsAndOrder:" at bounding box center [331, 255] width 82 height 9
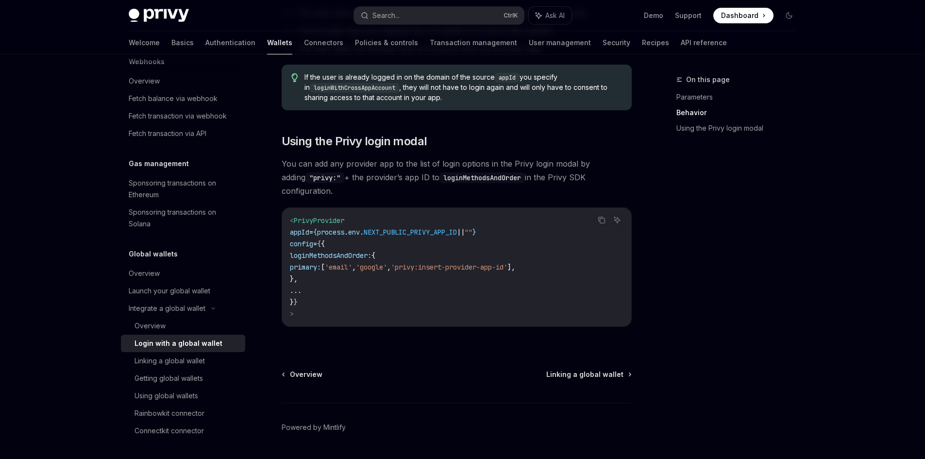
click at [357, 251] on span "loginMethodsAndOrder:" at bounding box center [331, 255] width 82 height 9
copy span "loginMethodsAndOrder"
drag, startPoint x: 404, startPoint y: 272, endPoint x: 397, endPoint y: 270, distance: 7.1
click at [404, 272] on code "< PrivyProvider appId = { process . env . NEXT_PUBLIC_PRIVY_APP_ID || "" } conf…" at bounding box center [457, 267] width 334 height 105
click at [321, 263] on span "primary:" at bounding box center [305, 267] width 31 height 9
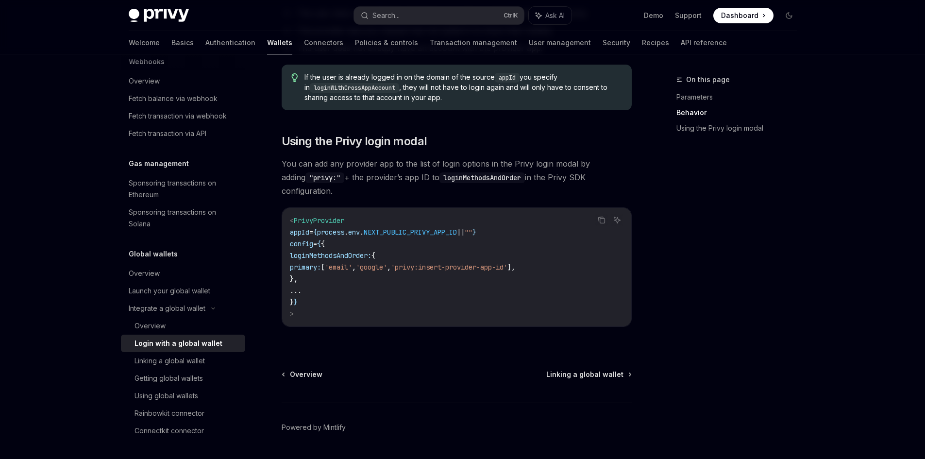
click at [321, 263] on span "primary:" at bounding box center [305, 267] width 31 height 9
copy span "primary"
click at [316, 263] on span "primary:" at bounding box center [305, 267] width 31 height 9
drag, startPoint x: 325, startPoint y: 270, endPoint x: 313, endPoint y: 247, distance: 26.5
click at [313, 247] on code "< PrivyProvider appId = { process . env . NEXT_PUBLIC_PRIVY_APP_ID || "" } conf…" at bounding box center [457, 267] width 334 height 105
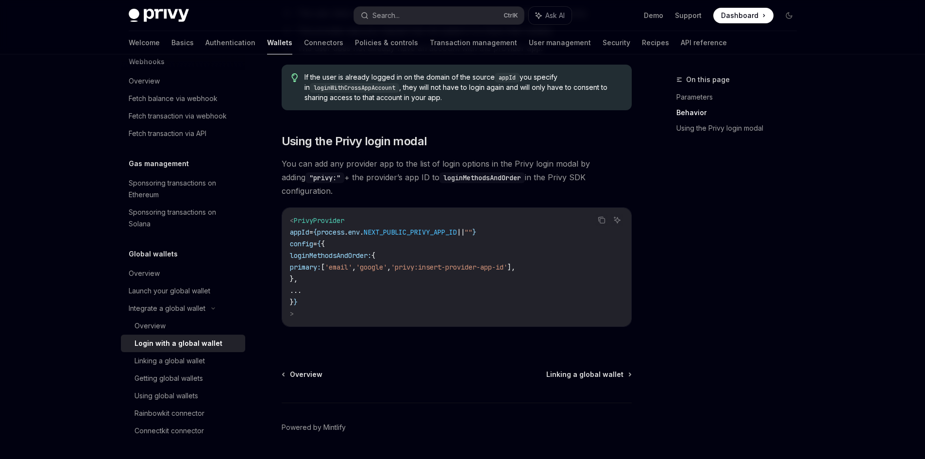
copy code "loginMethodsAndOrder: { primary: [ 'email' , 'google' , 'privy:insert-provider-…"
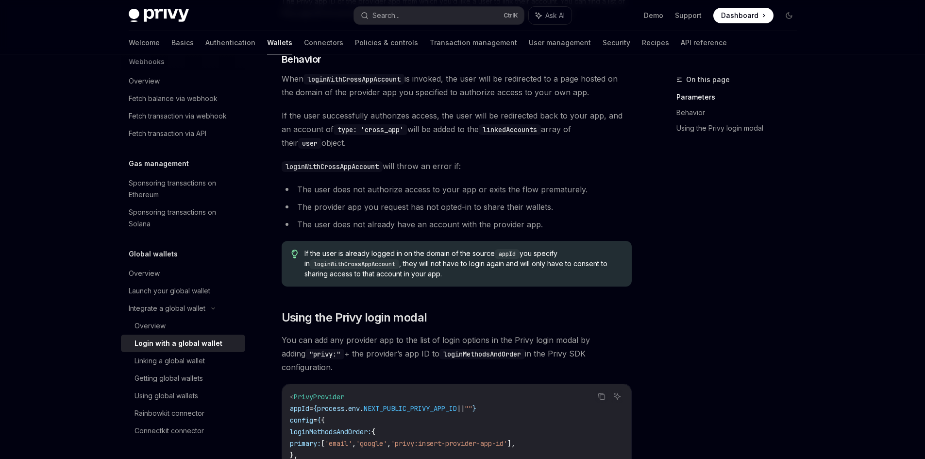
scroll to position [212, 0]
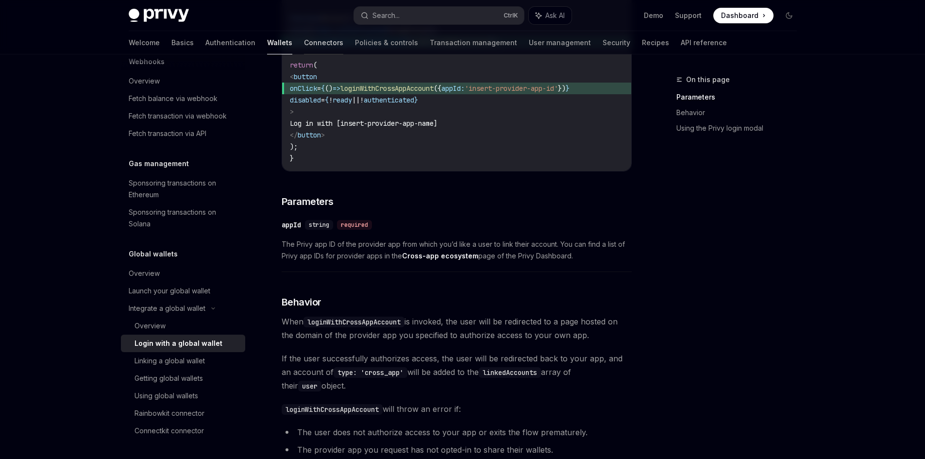
click at [304, 41] on link "Connectors" at bounding box center [323, 42] width 39 height 23
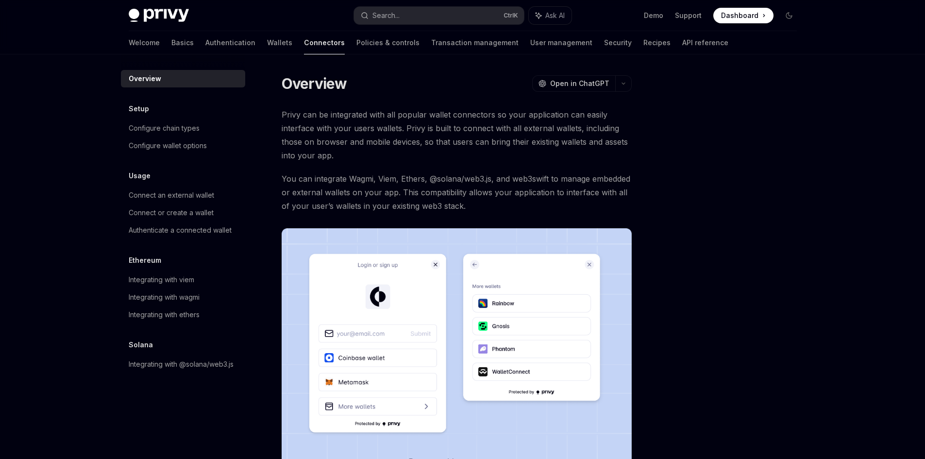
scroll to position [164, 0]
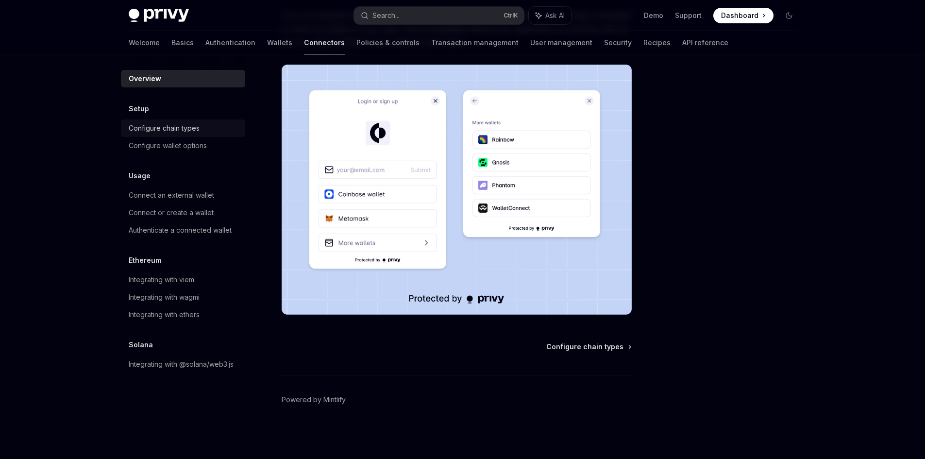
click at [169, 126] on div "Configure chain types" at bounding box center [164, 128] width 71 height 12
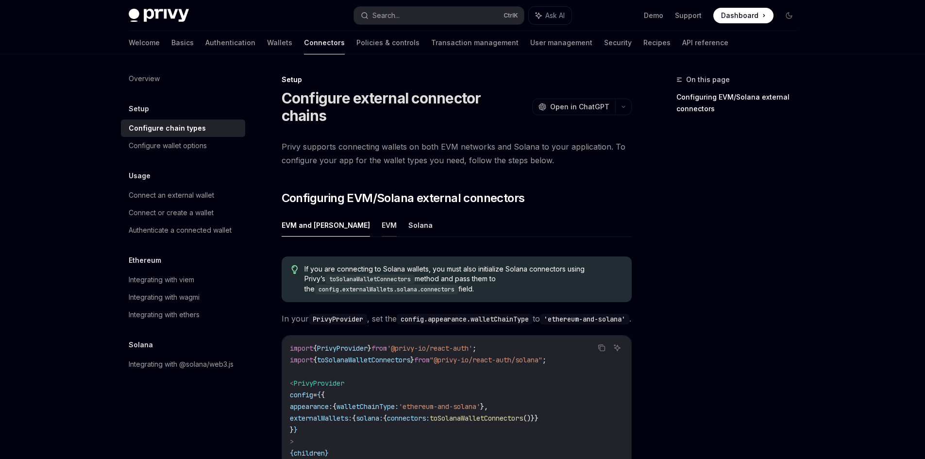
click at [382, 214] on button "EVM" at bounding box center [389, 225] width 15 height 23
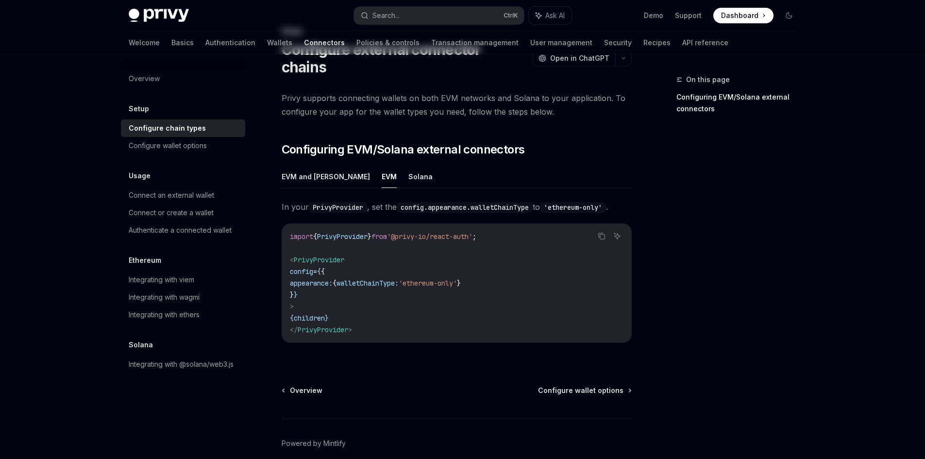
scroll to position [75, 0]
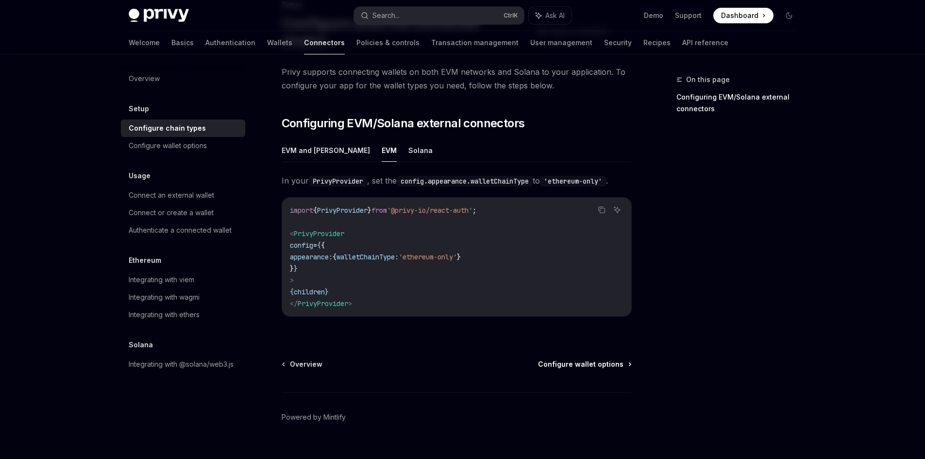
click at [597, 359] on span "Configure wallet options" at bounding box center [580, 364] width 85 height 10
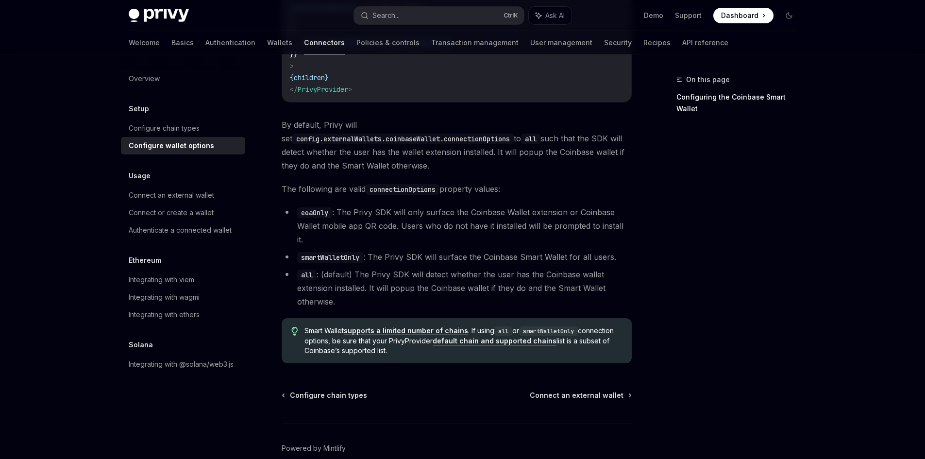
scroll to position [1330, 0]
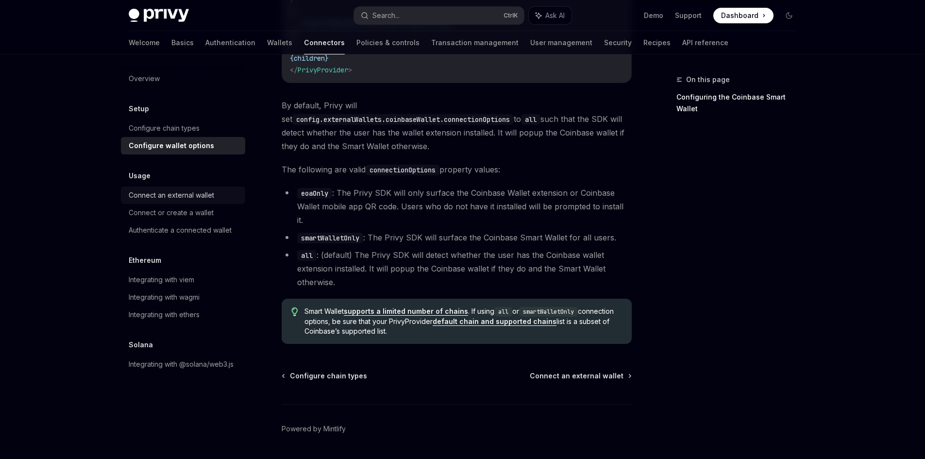
click at [186, 197] on div "Connect an external wallet" at bounding box center [171, 195] width 85 height 12
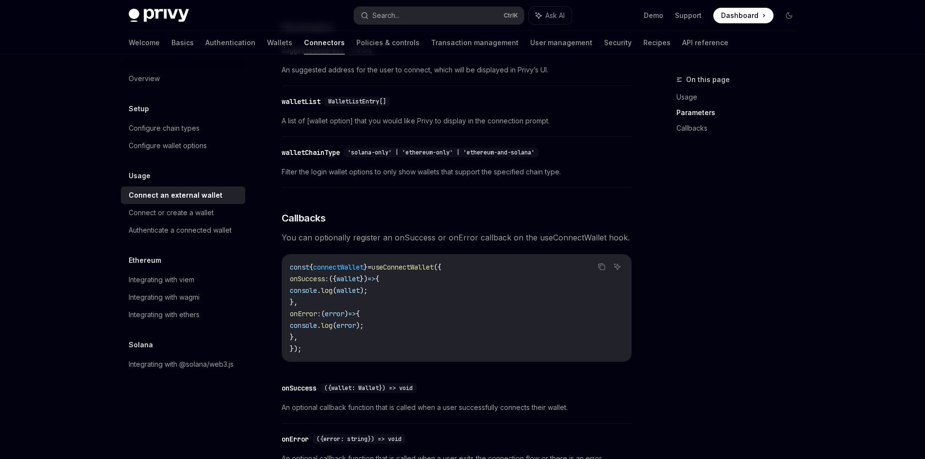
scroll to position [605, 0]
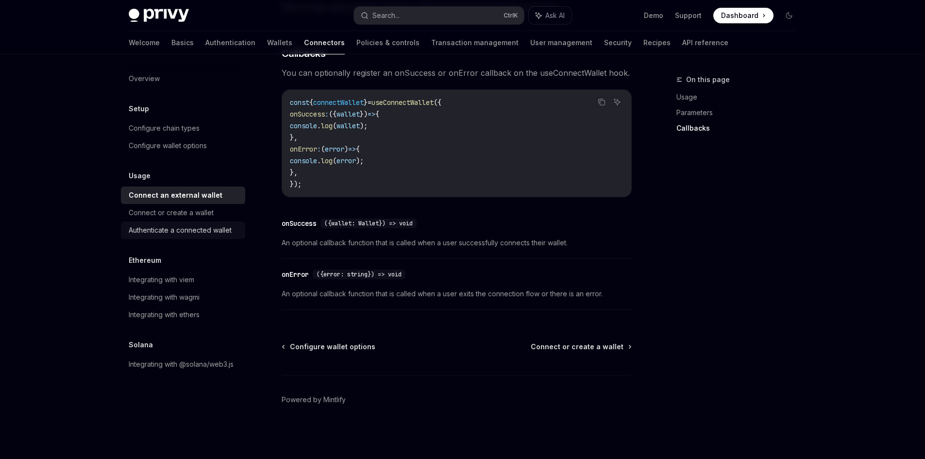
click at [214, 228] on div "Authenticate a connected wallet" at bounding box center [180, 230] width 103 height 12
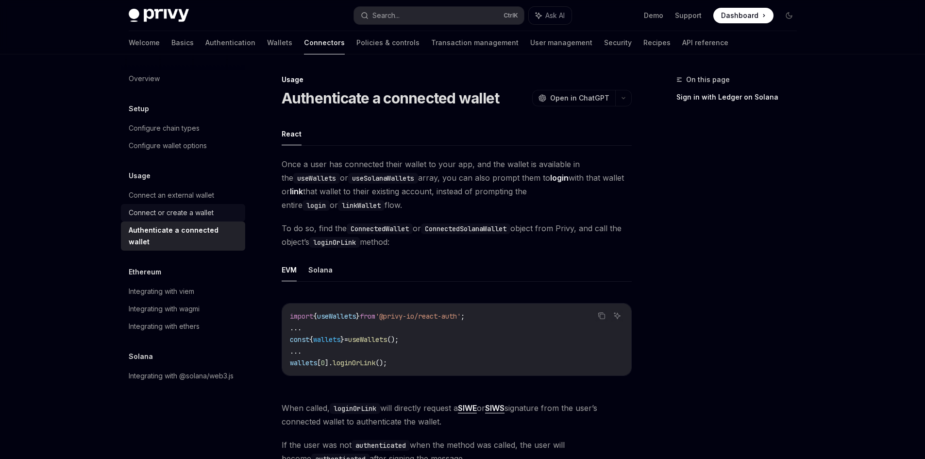
click at [199, 213] on div "Connect or create a wallet" at bounding box center [171, 213] width 85 height 12
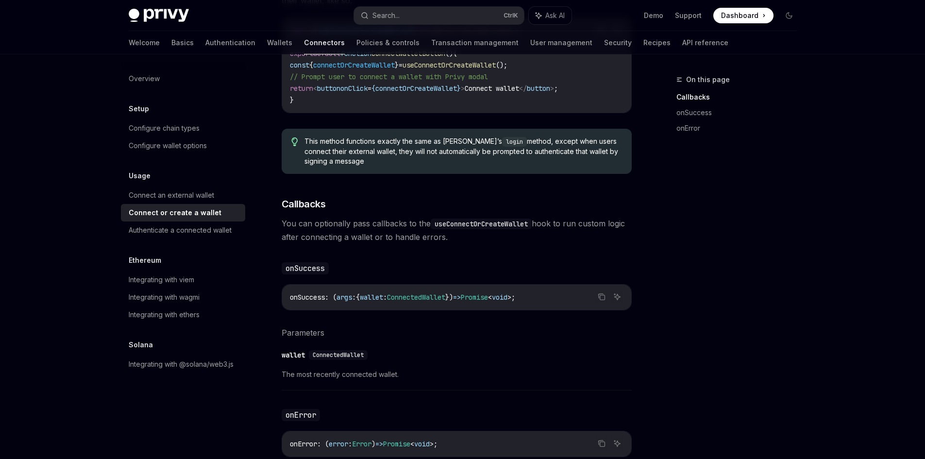
scroll to position [616, 0]
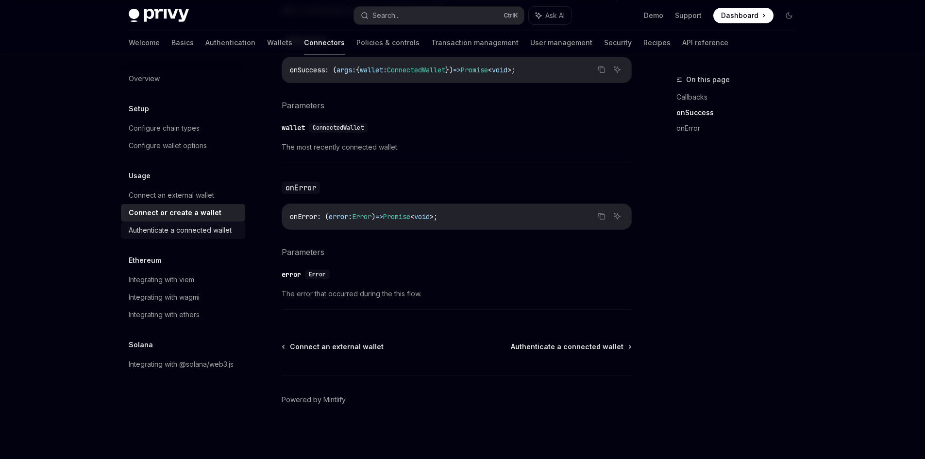
click at [141, 232] on div "Authenticate a connected wallet" at bounding box center [180, 230] width 103 height 12
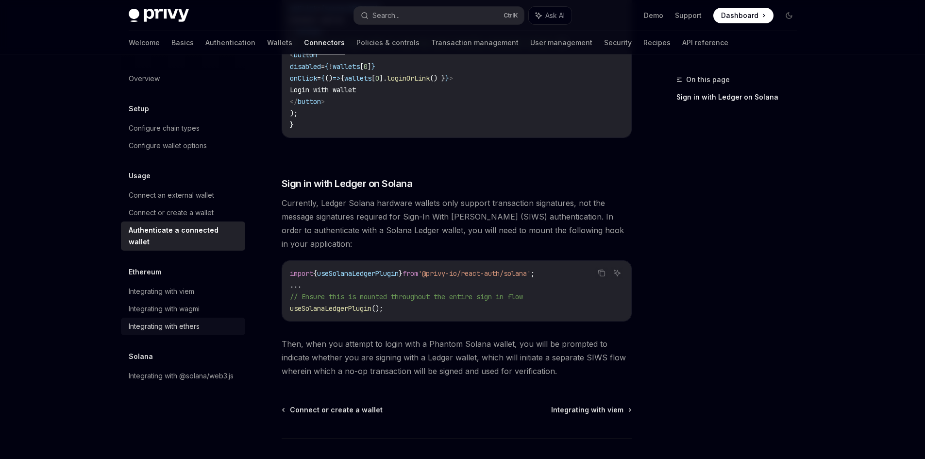
click at [194, 320] on div "Integrating with ethers" at bounding box center [164, 326] width 71 height 12
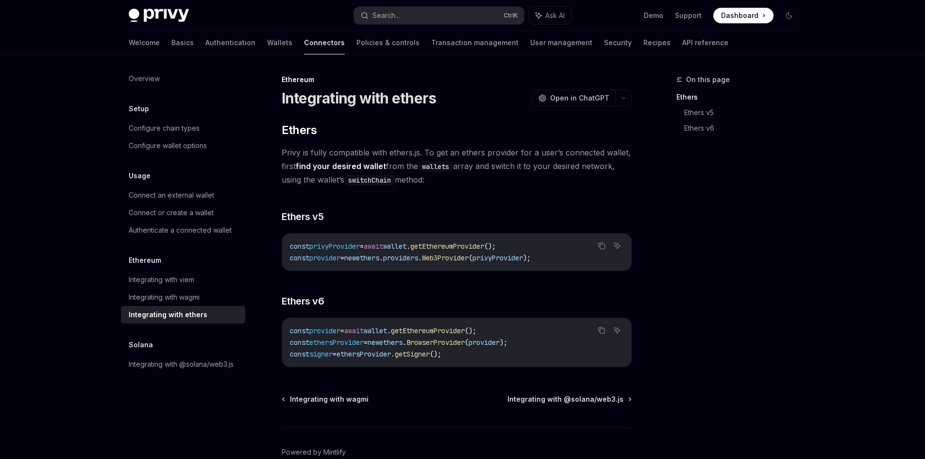
click at [523, 254] on span "privyProvider" at bounding box center [497, 257] width 50 height 9
click at [479, 244] on span "getEthereumProvider" at bounding box center [447, 246] width 74 height 9
click at [406, 248] on span "wallet" at bounding box center [394, 246] width 23 height 9
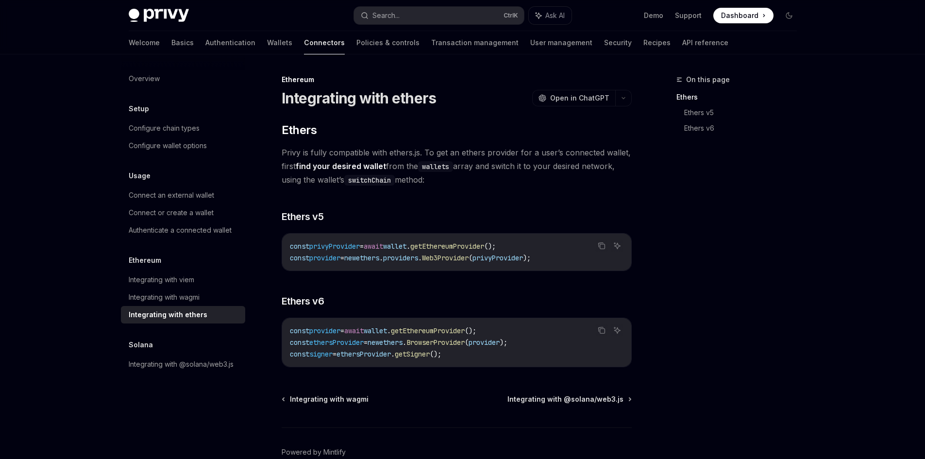
click at [406, 248] on span "wallet" at bounding box center [394, 246] width 23 height 9
click at [171, 298] on div "Integrating with wagmi" at bounding box center [164, 297] width 71 height 12
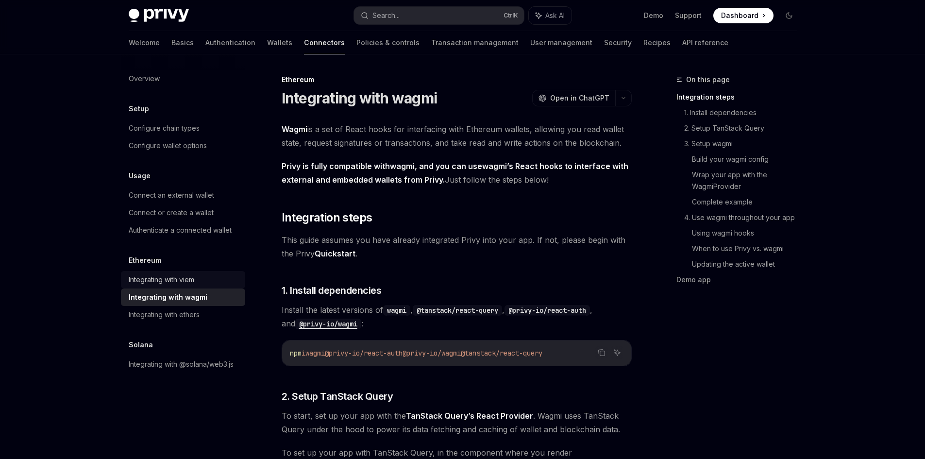
click at [162, 281] on div "Integrating with viem" at bounding box center [162, 280] width 66 height 12
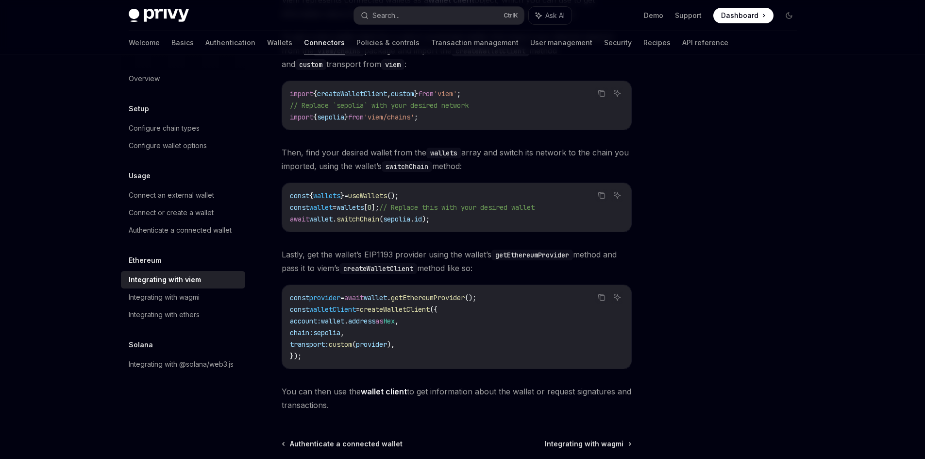
scroll to position [81, 0]
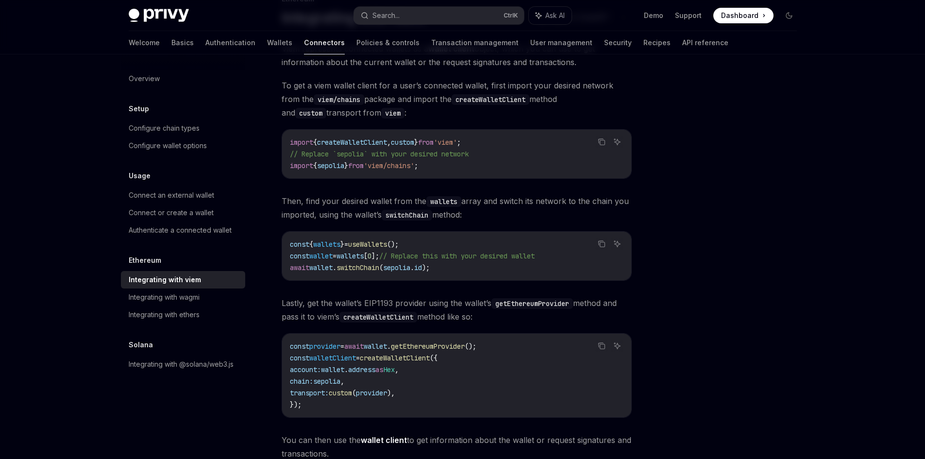
click at [409, 168] on span "'viem/chains'" at bounding box center [389, 165] width 50 height 9
click at [335, 164] on span "sepolia" at bounding box center [330, 165] width 27 height 9
click at [170, 296] on div "Integrating with wagmi" at bounding box center [164, 297] width 71 height 12
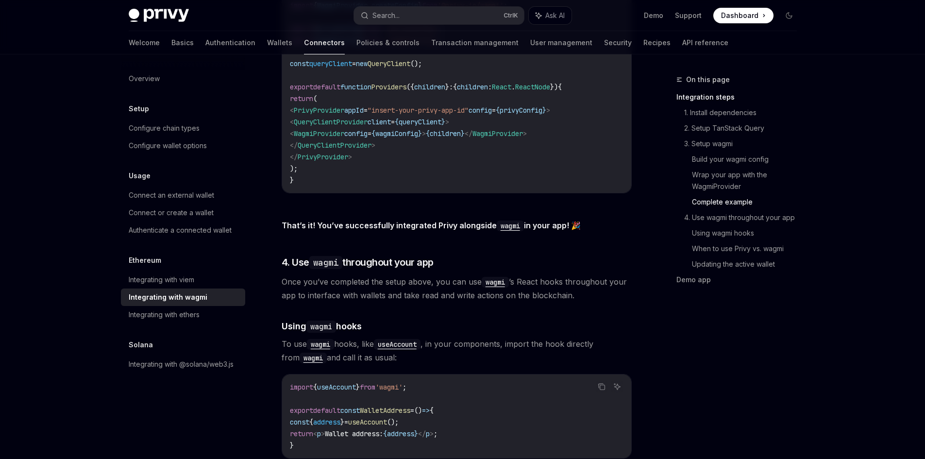
scroll to position [1845, 0]
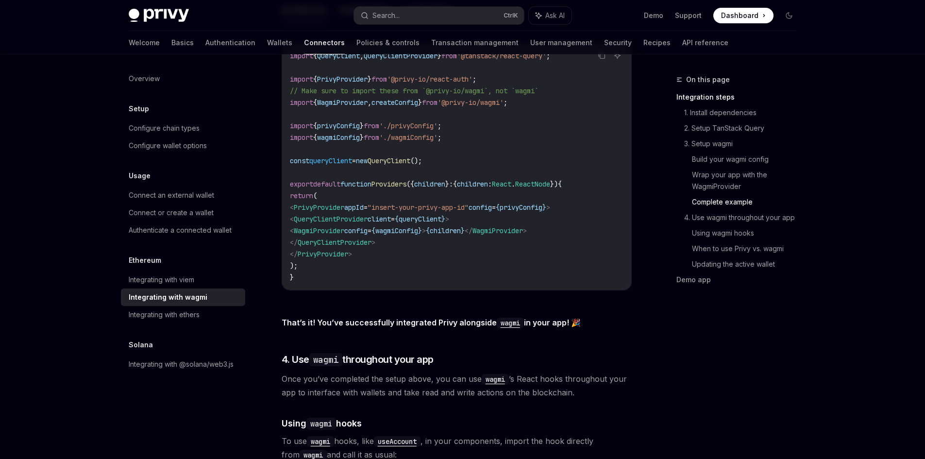
click at [344, 226] on span "WagmiProvider" at bounding box center [319, 230] width 50 height 9
click at [523, 229] on span "WagmiProvider" at bounding box center [497, 230] width 50 height 9
click at [344, 226] on span "WagmiProvider" at bounding box center [319, 230] width 50 height 9
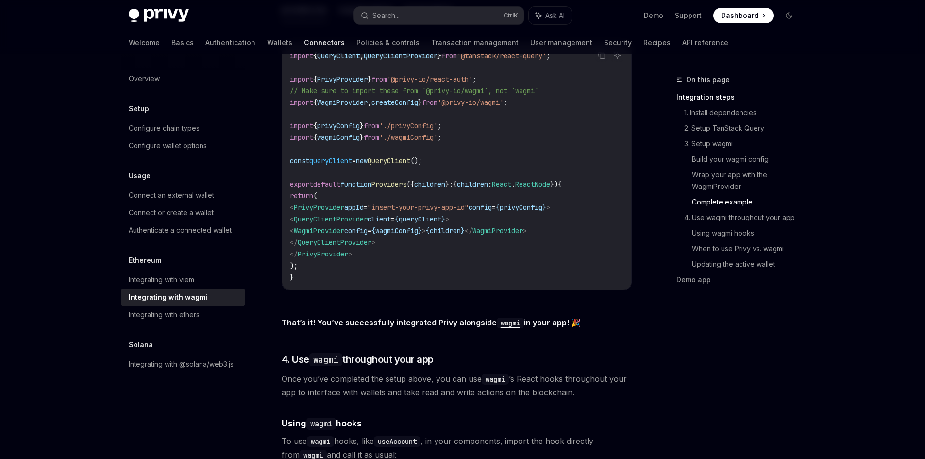
click at [344, 226] on span "WagmiProvider" at bounding box center [319, 230] width 50 height 9
click at [361, 215] on span "QueryClientProvider" at bounding box center [331, 219] width 74 height 9
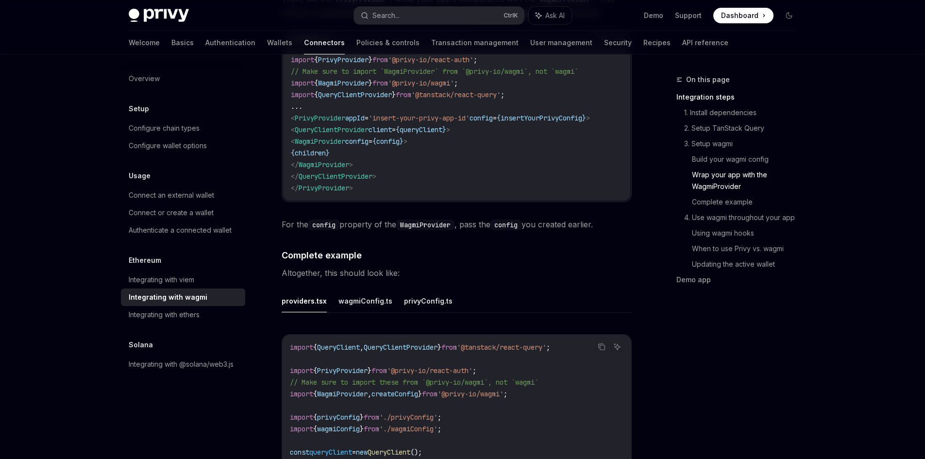
scroll to position [1359, 0]
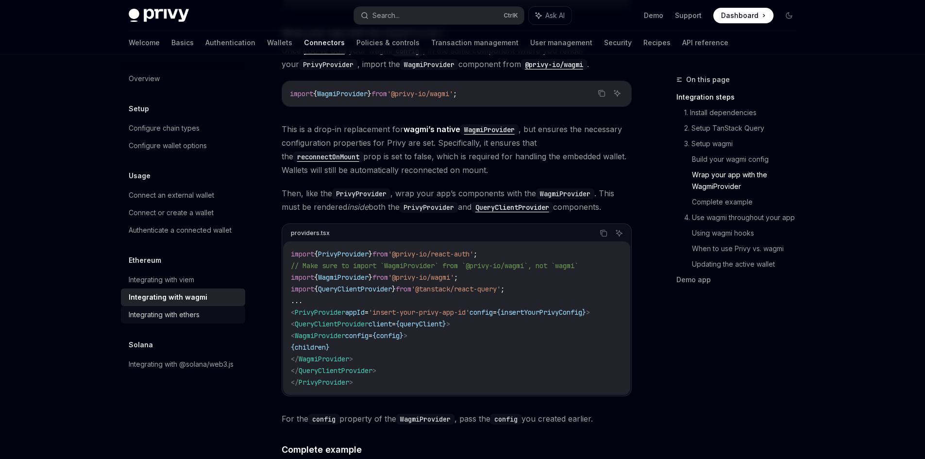
click at [192, 315] on div "Integrating with ethers" at bounding box center [164, 315] width 71 height 12
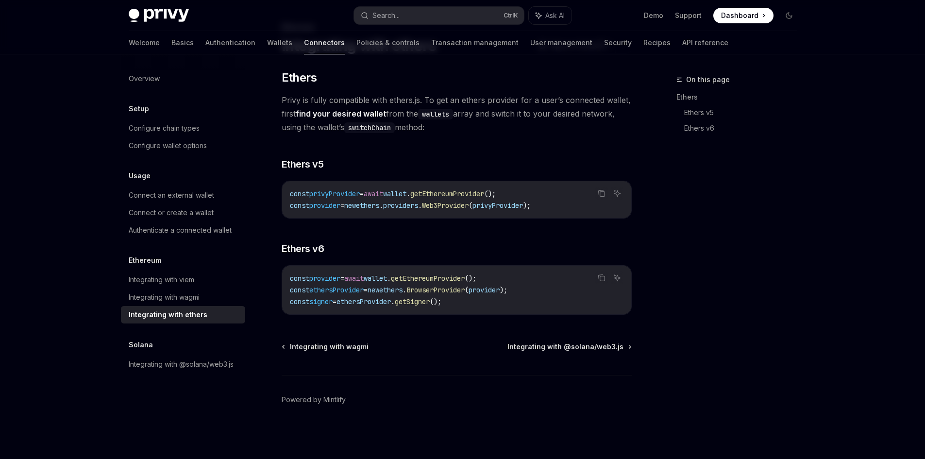
scroll to position [52, 0]
click at [201, 300] on div "Integrating with wagmi" at bounding box center [184, 297] width 111 height 12
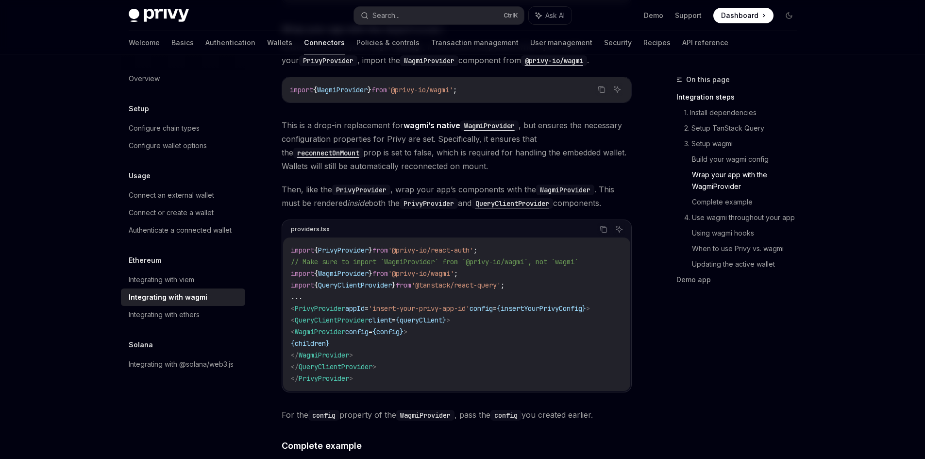
scroll to position [1412, 0]
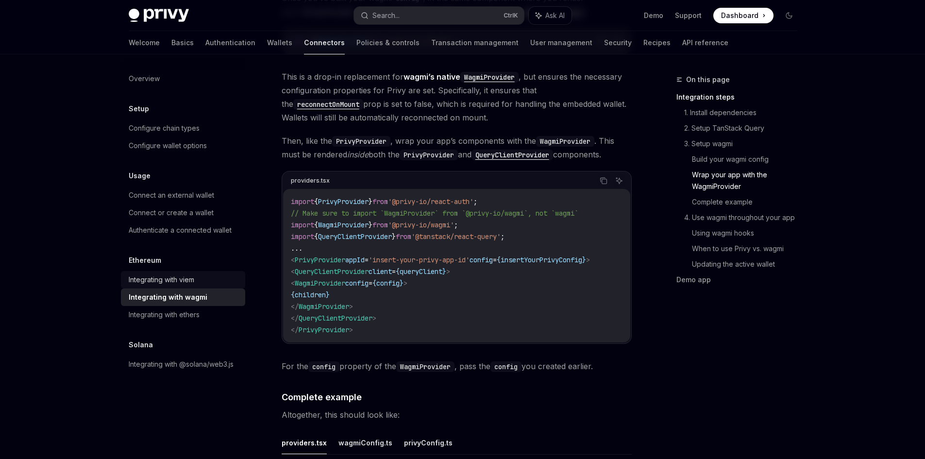
click at [167, 282] on div "Integrating with viem" at bounding box center [162, 280] width 66 height 12
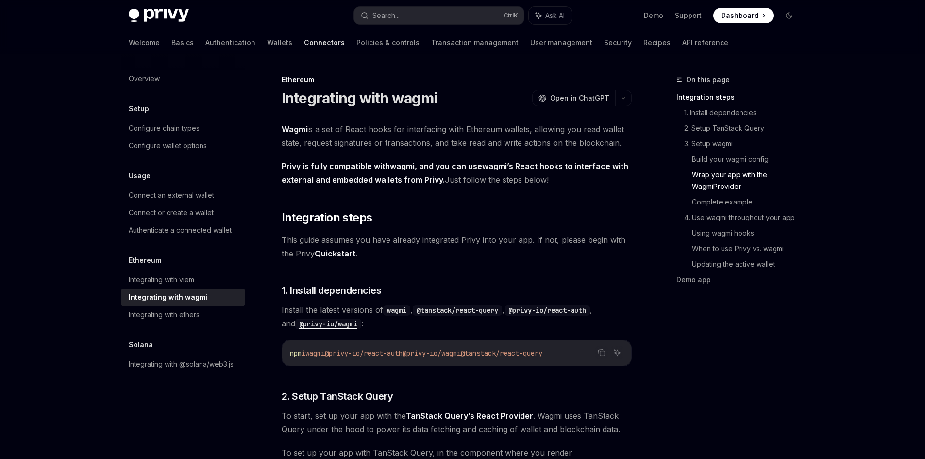
type textarea "*"
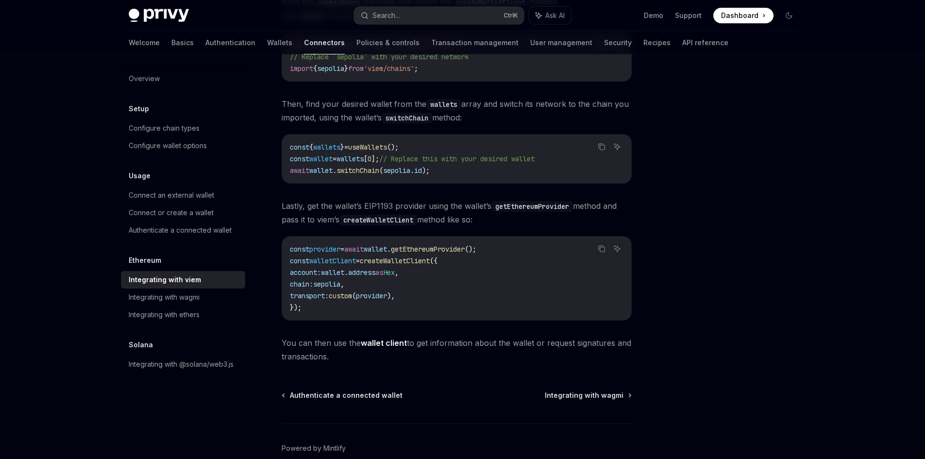
scroll to position [81, 0]
